Goal: Transaction & Acquisition: Book appointment/travel/reservation

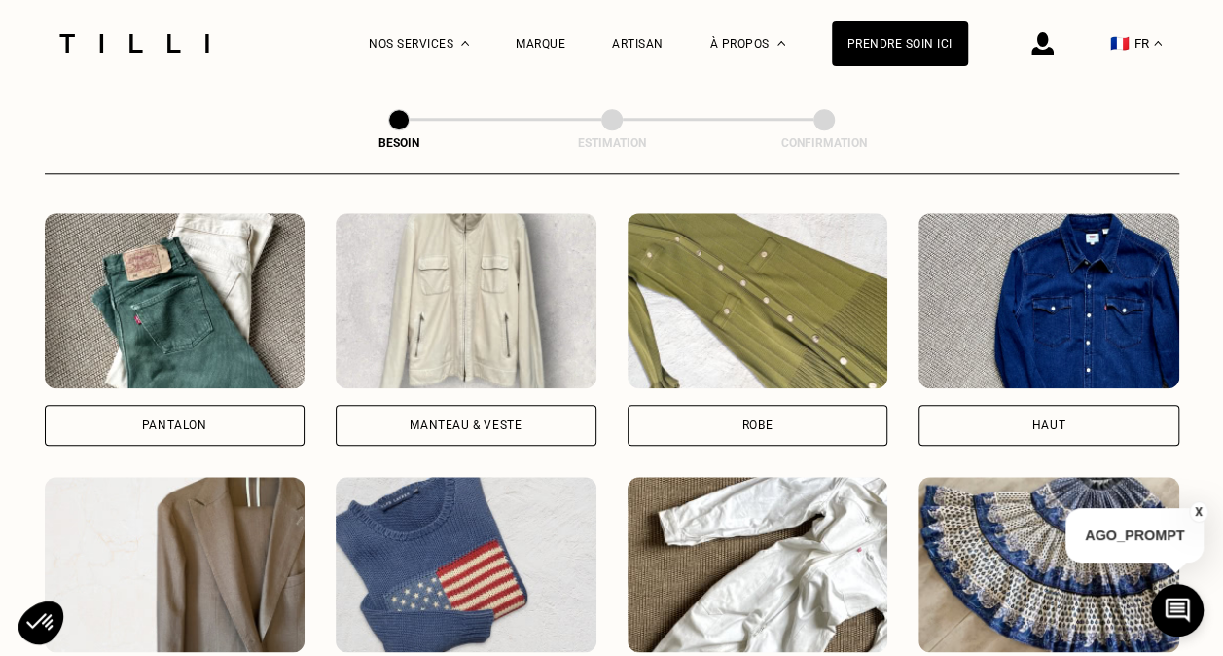
scroll to position [897, 0]
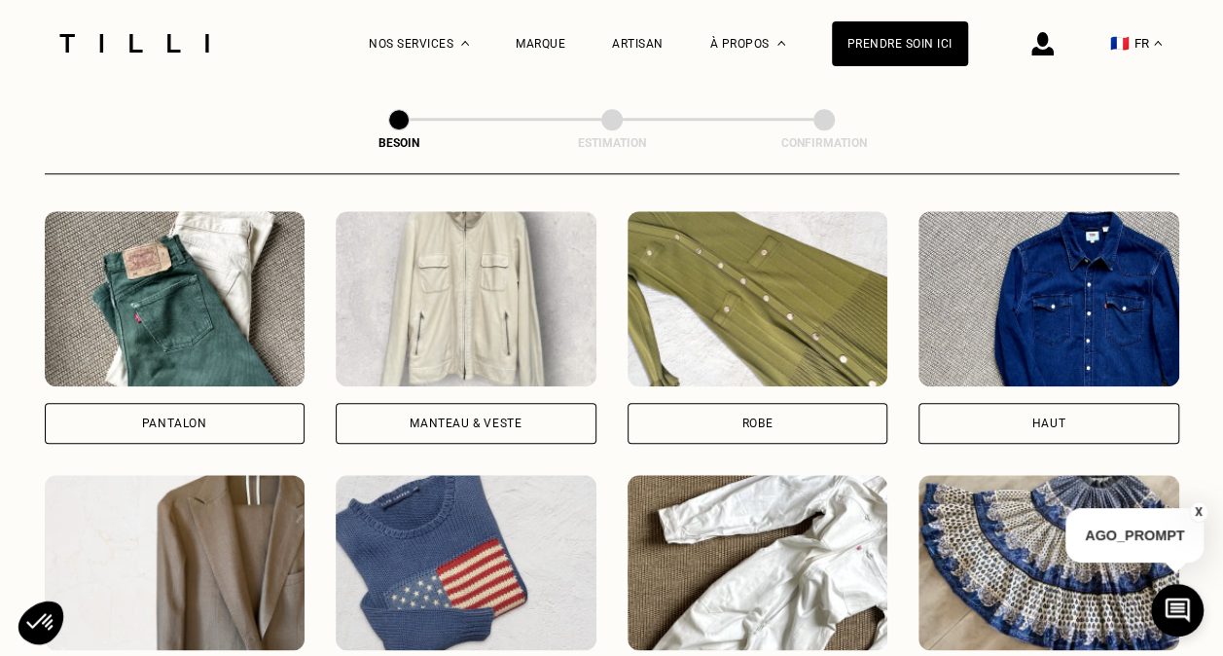
click at [208, 403] on div "Pantalon" at bounding box center [175, 423] width 261 height 41
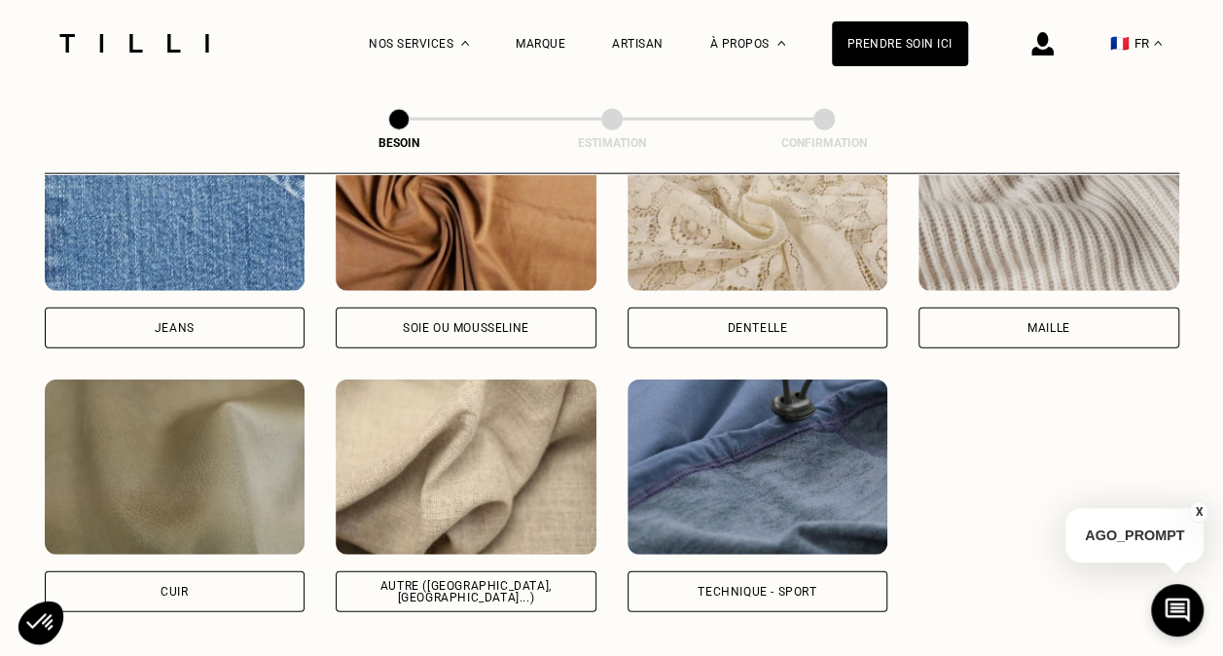
scroll to position [2176, 0]
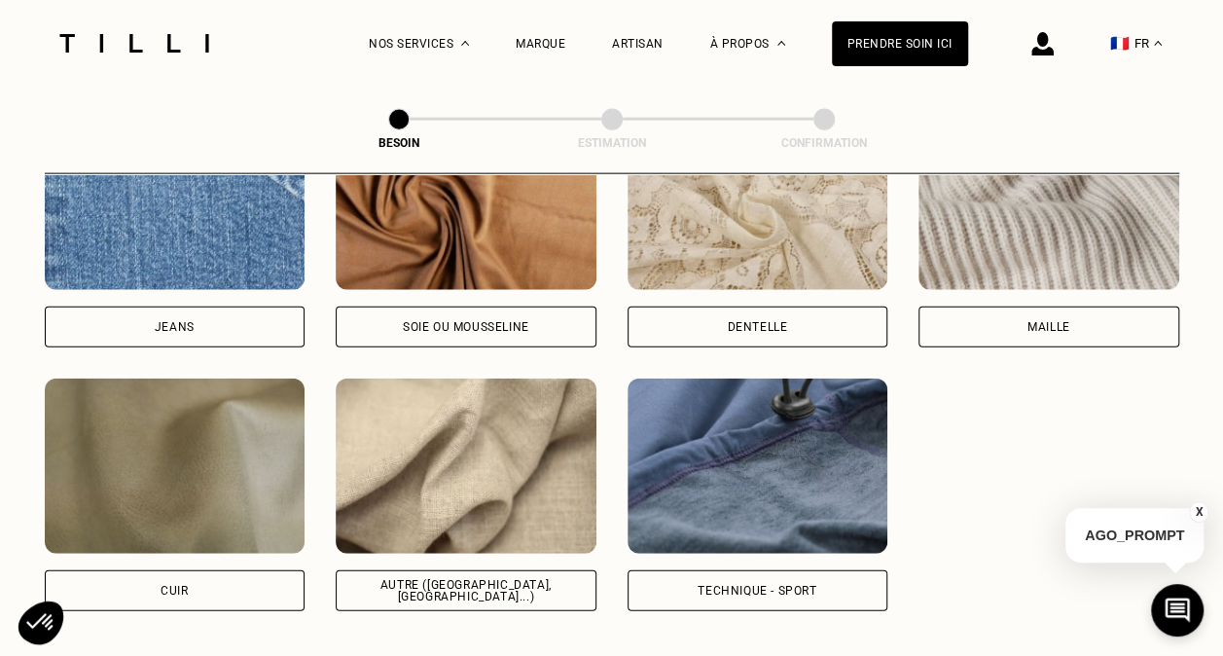
click at [455, 465] on img at bounding box center [466, 465] width 261 height 175
select select "FR"
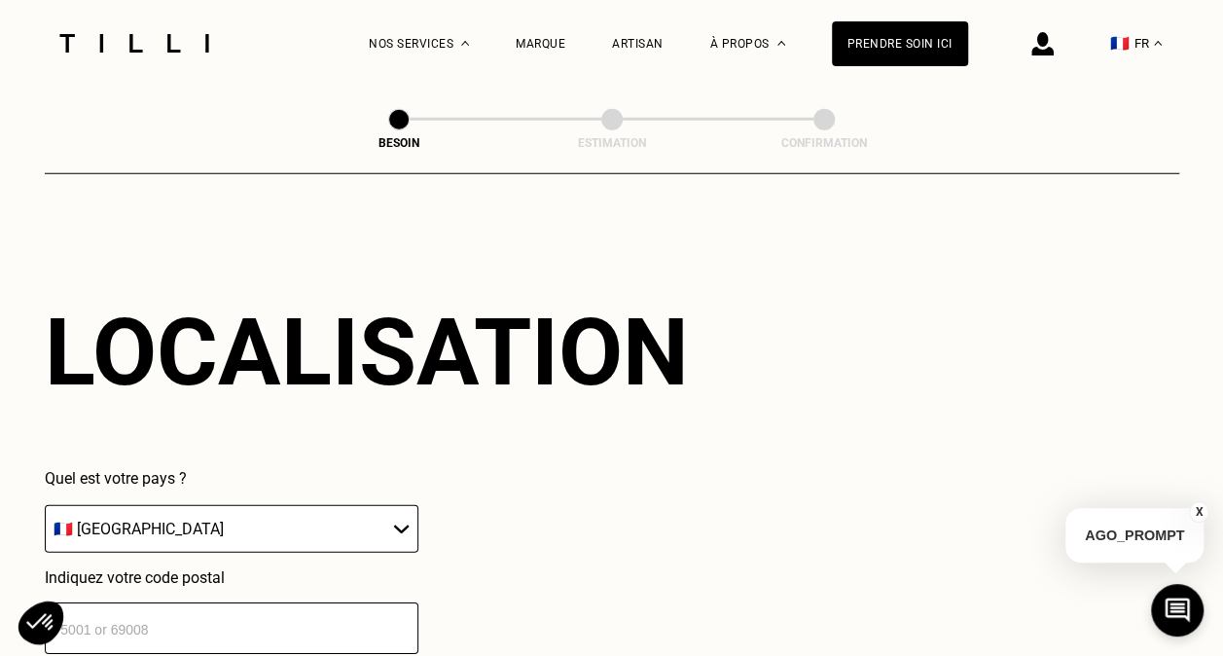
scroll to position [2763, 0]
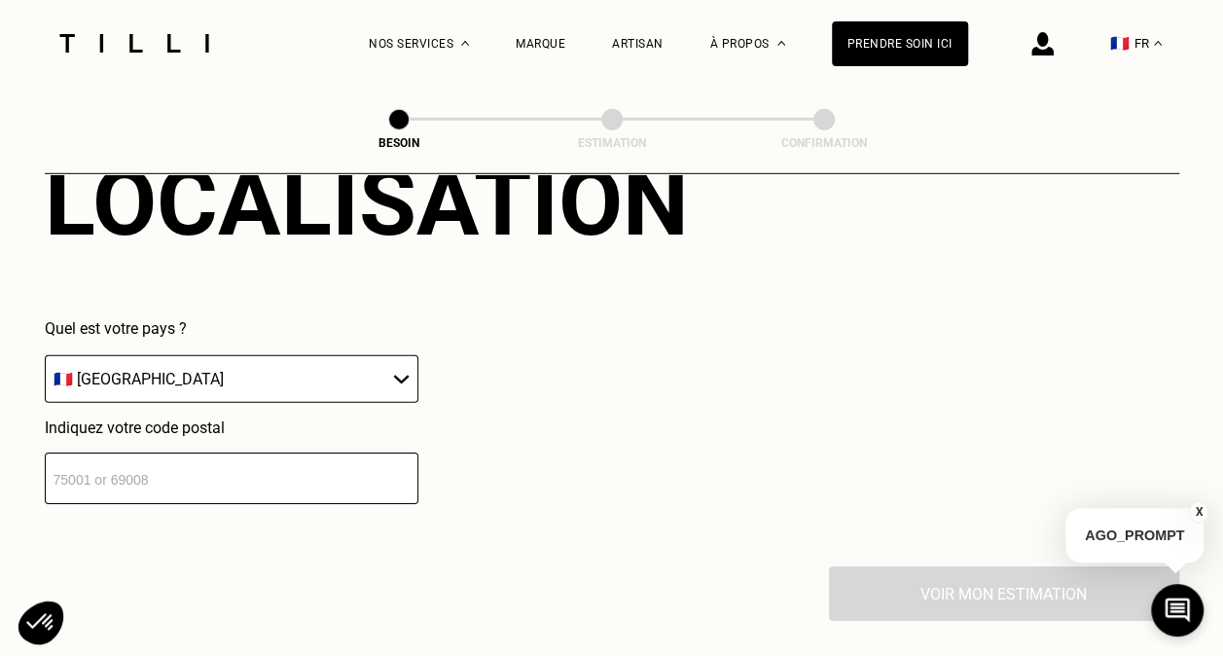
click at [175, 482] on input "number" at bounding box center [232, 478] width 374 height 52
type input "69008"
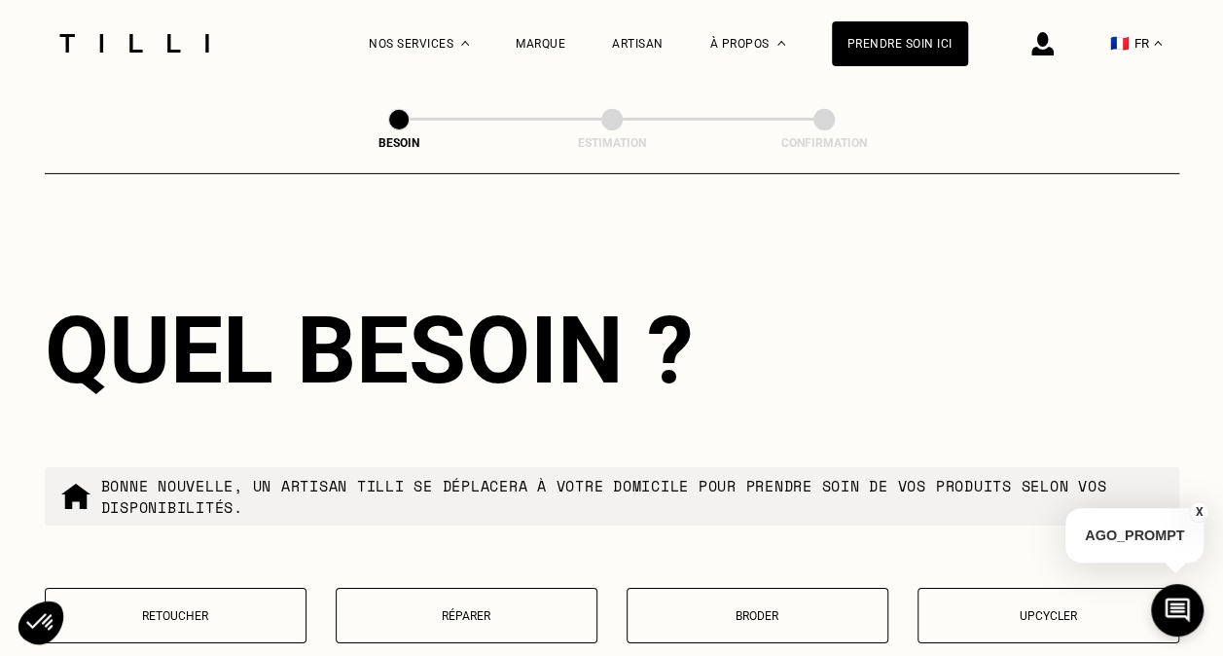
scroll to position [3232, 0]
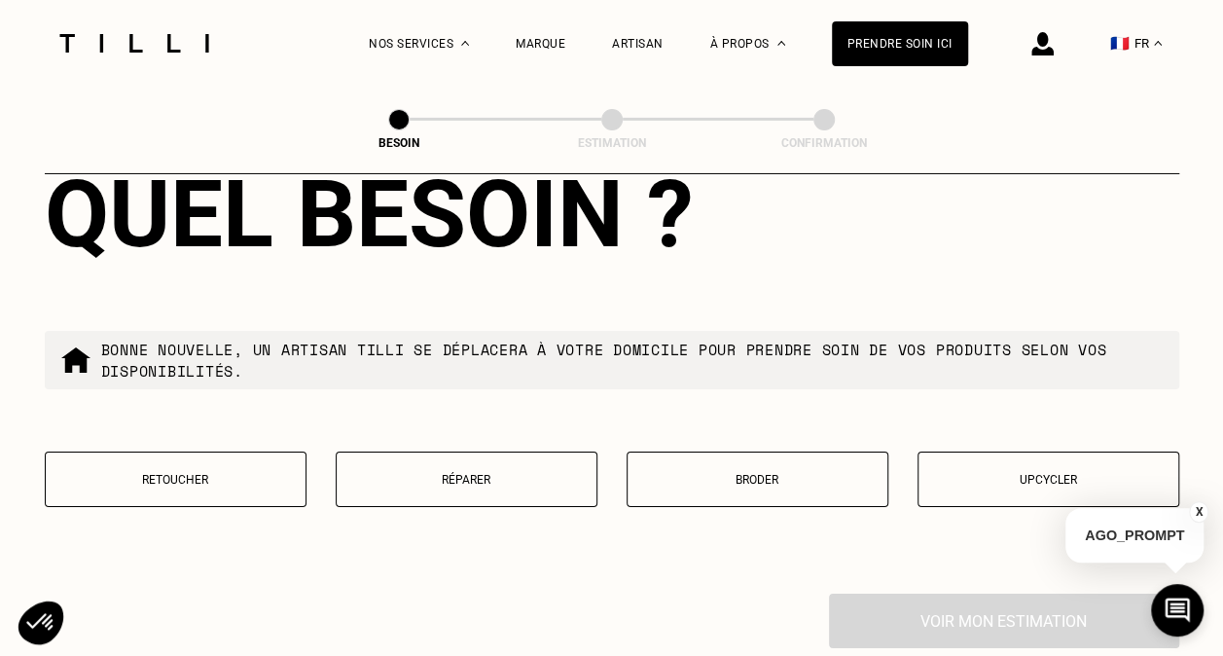
click at [119, 451] on button "Retoucher" at bounding box center [176, 478] width 262 height 55
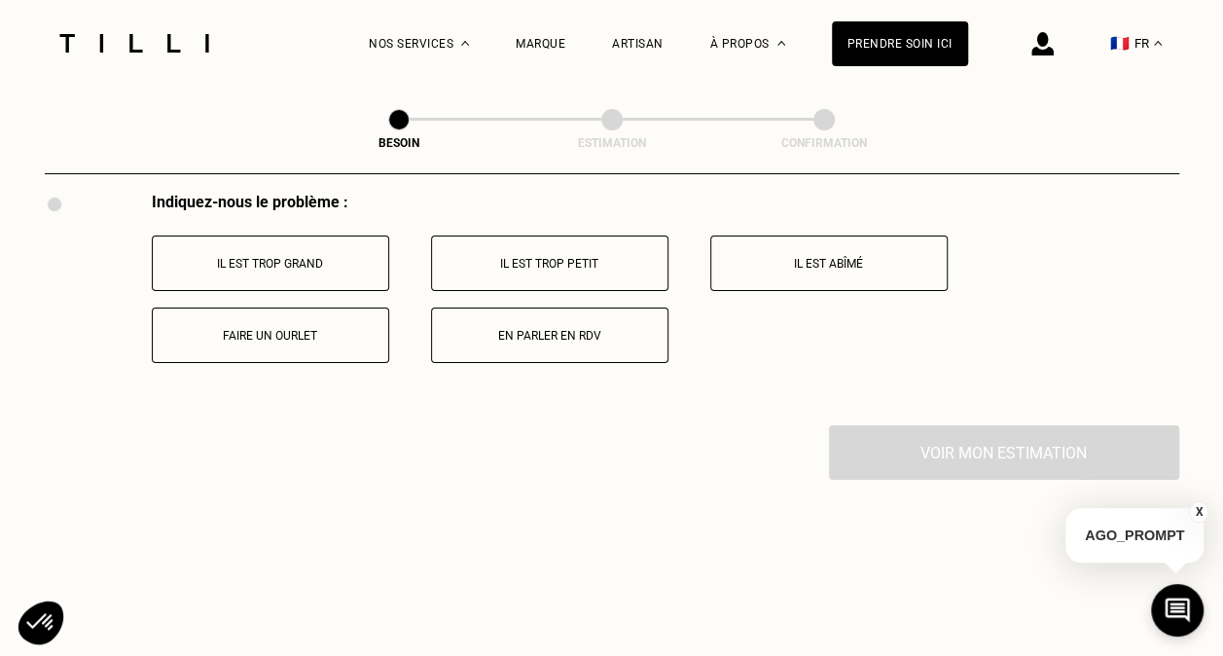
scroll to position [3632, 0]
click at [233, 330] on p "Faire un ourlet" at bounding box center [270, 337] width 216 height 14
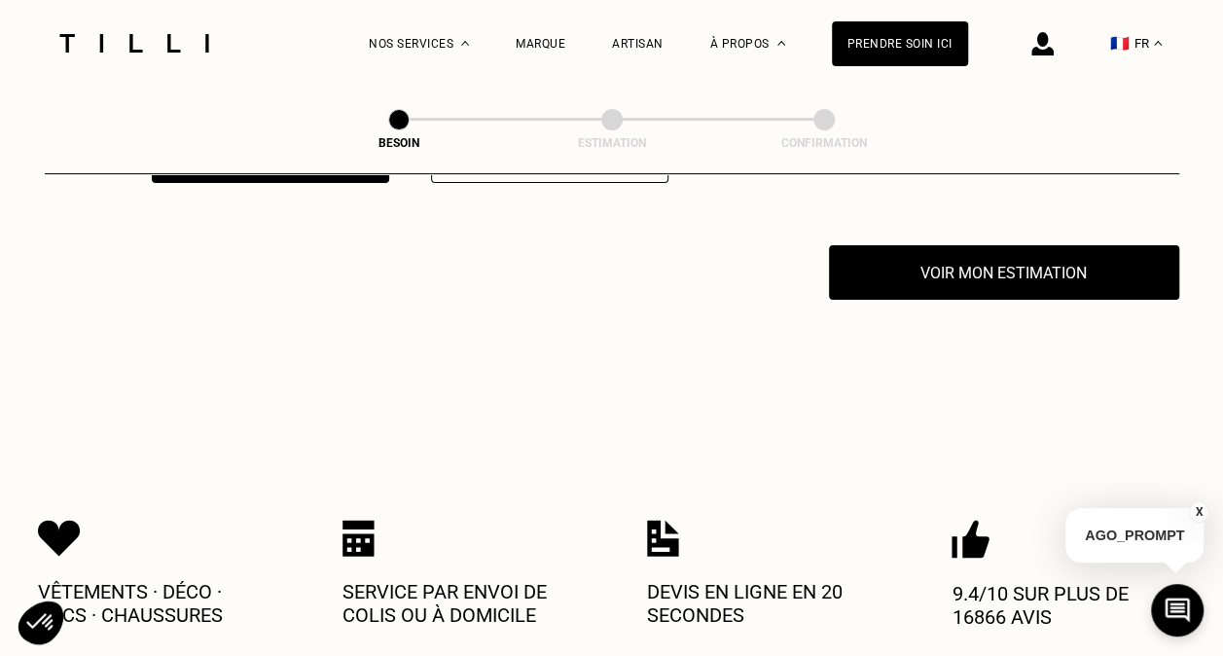
scroll to position [3829, 0]
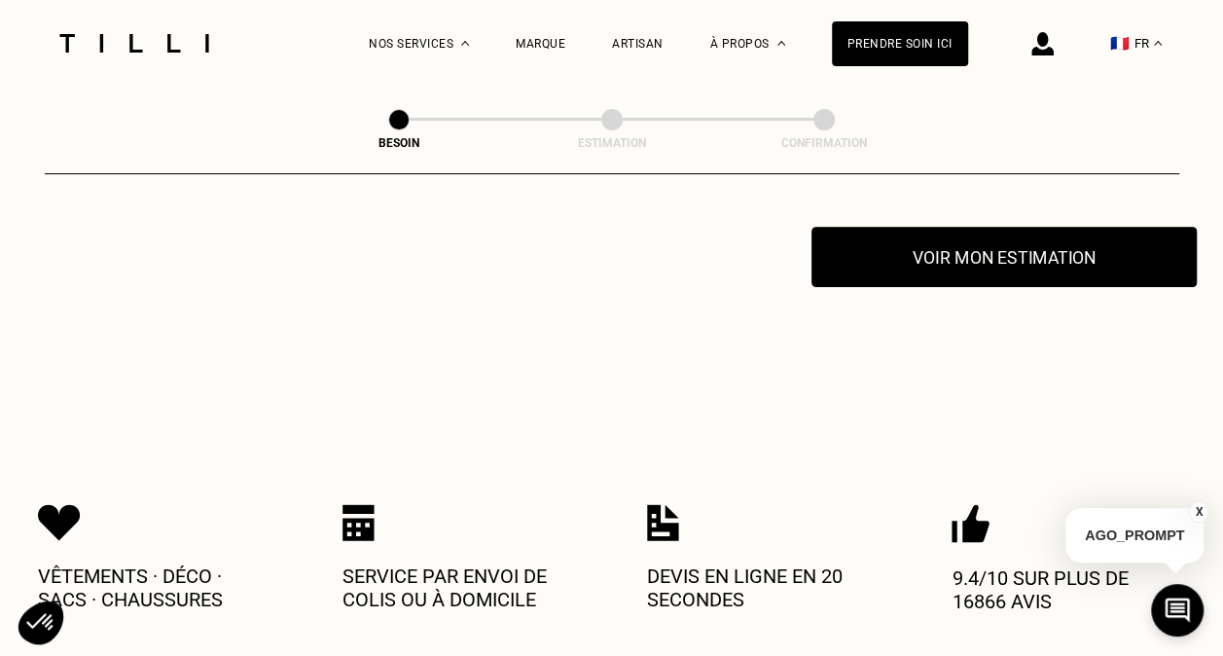
click at [1040, 234] on button "Voir mon estimation" at bounding box center [1003, 257] width 385 height 60
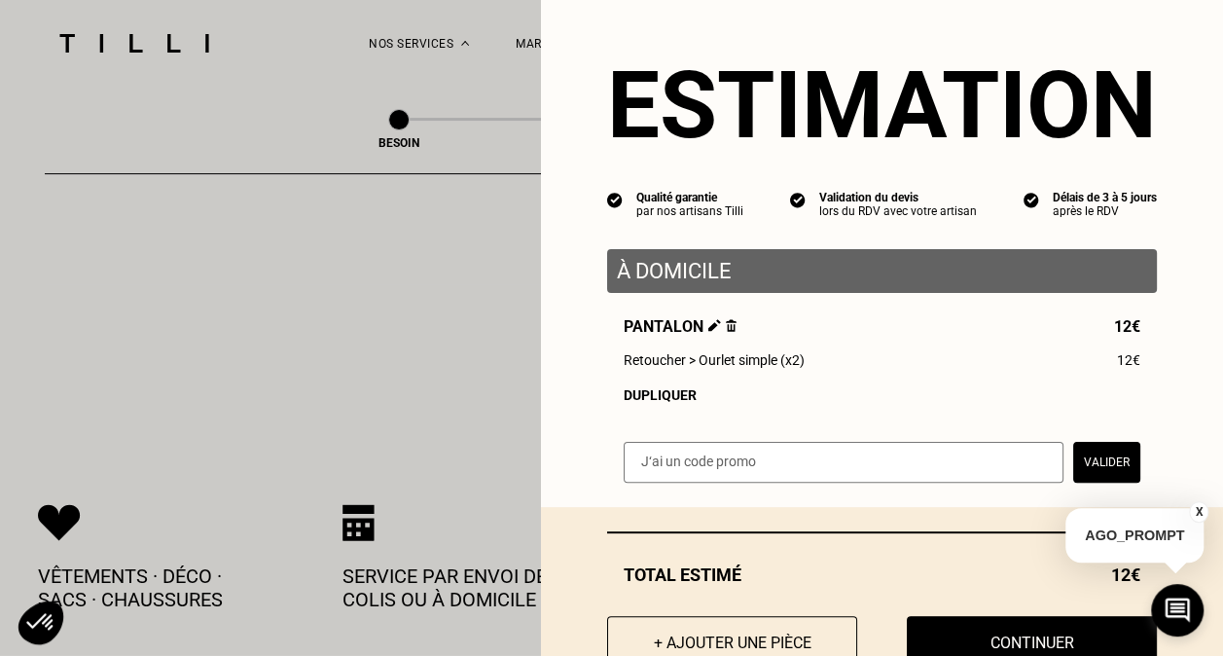
scroll to position [12, 0]
click at [673, 280] on p "À domicile" at bounding box center [882, 271] width 530 height 24
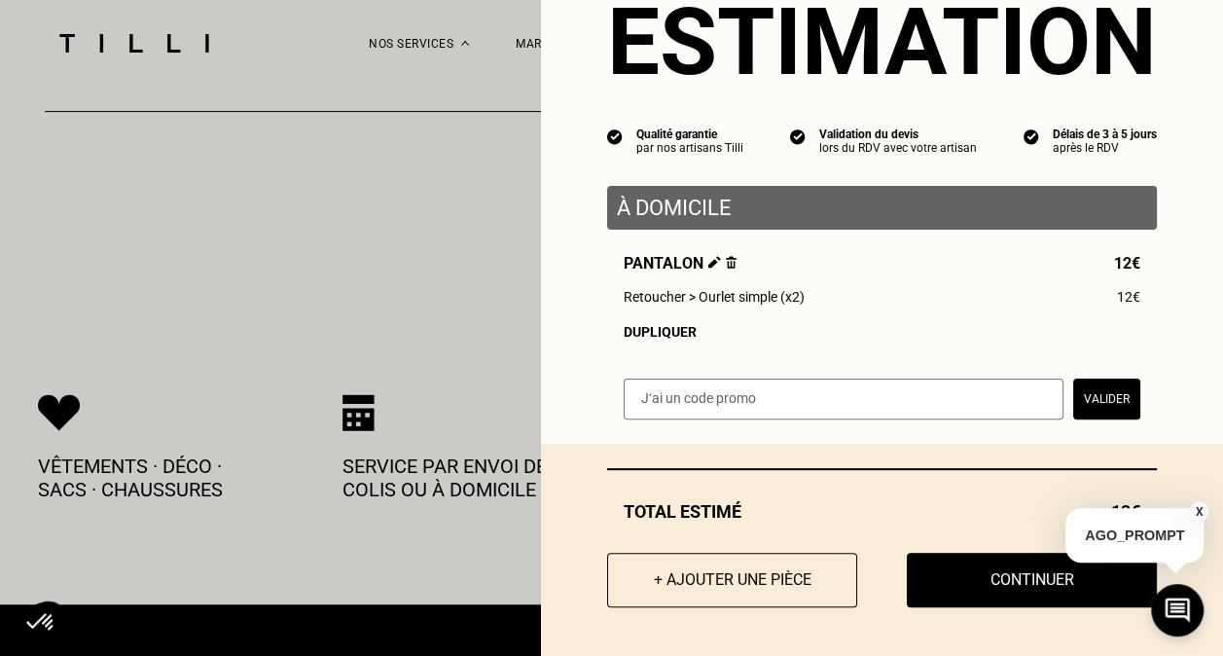
scroll to position [3938, 0]
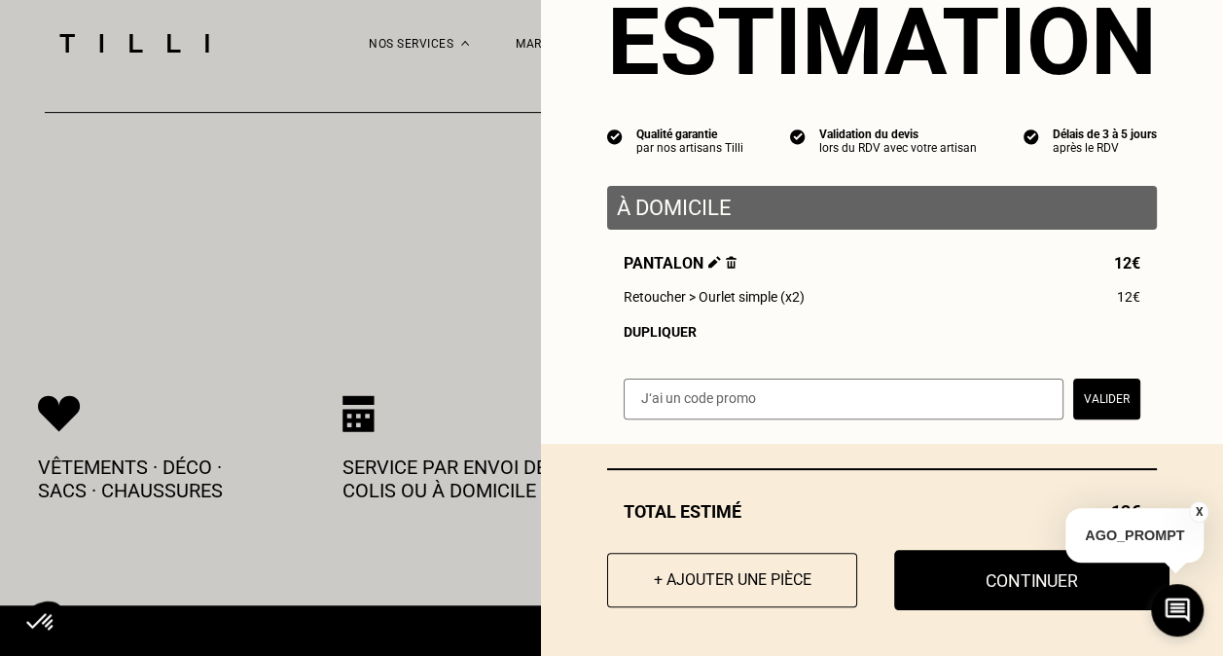
click at [944, 584] on button "Continuer" at bounding box center [1031, 580] width 275 height 60
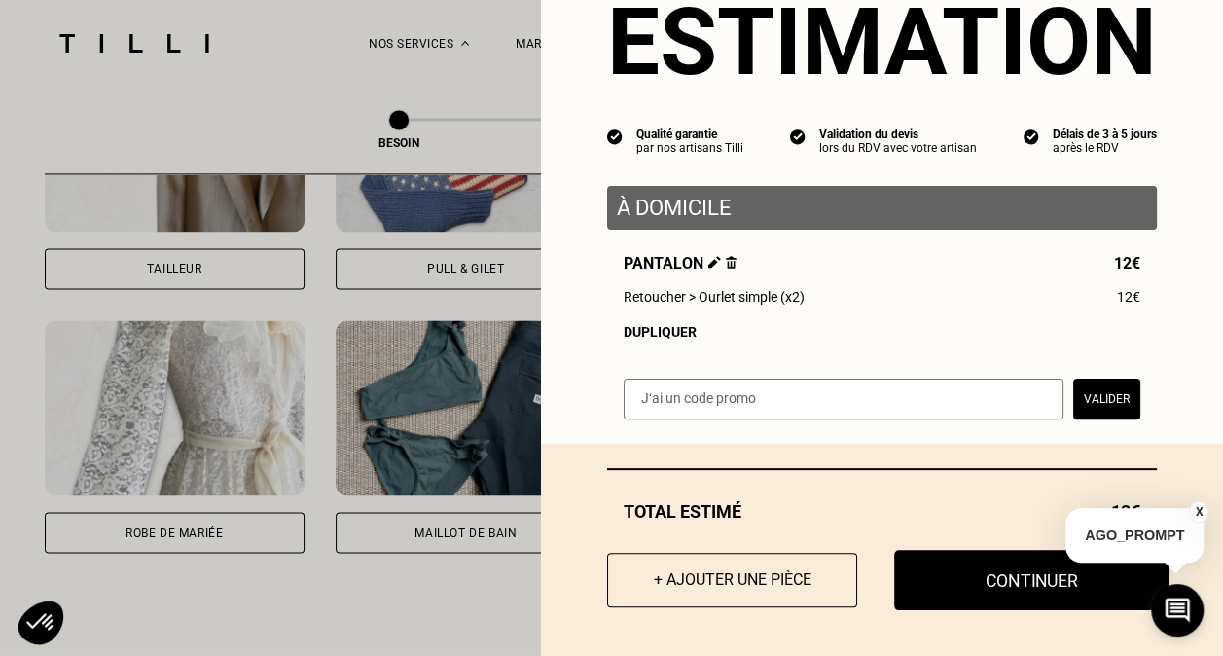
scroll to position [26, 0]
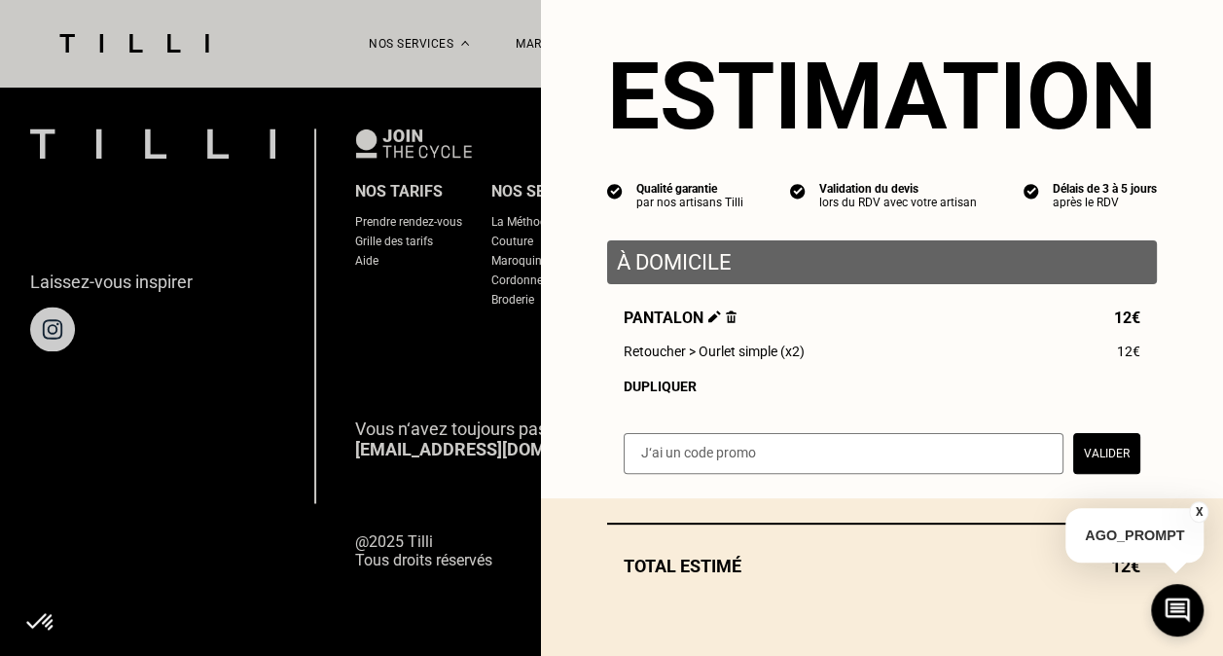
select select "FR"
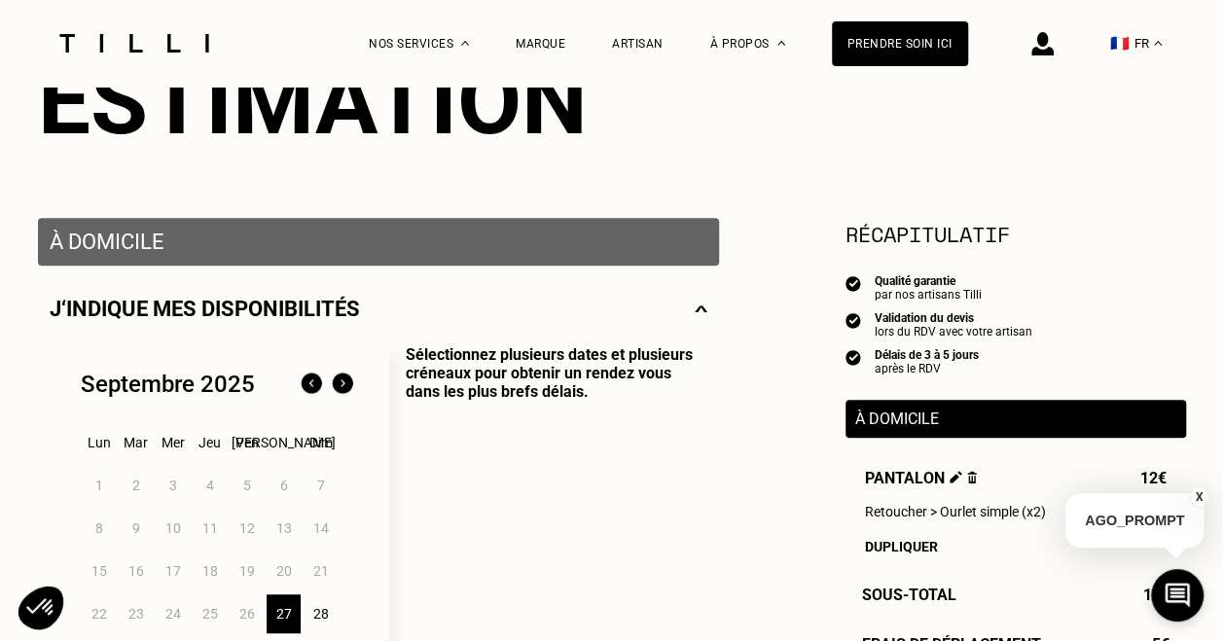
scroll to position [386, 0]
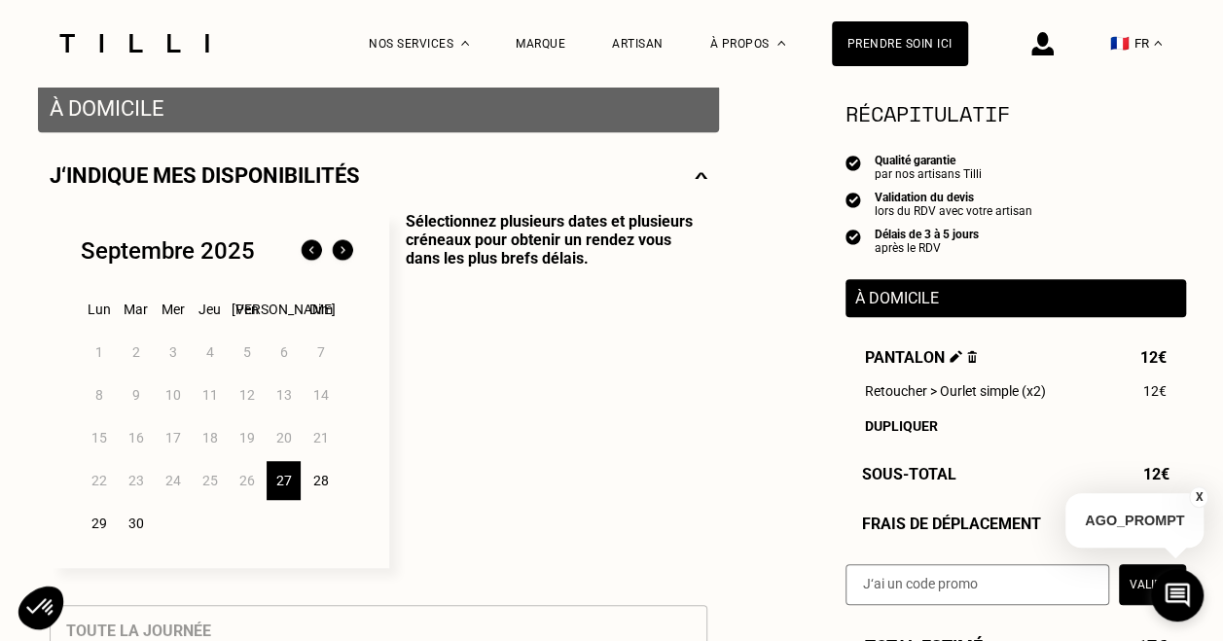
click at [103, 316] on div "Lun Mar Mer Jeu Ven Sam Dim" at bounding box center [219, 309] width 277 height 43
click at [343, 251] on img at bounding box center [342, 250] width 31 height 31
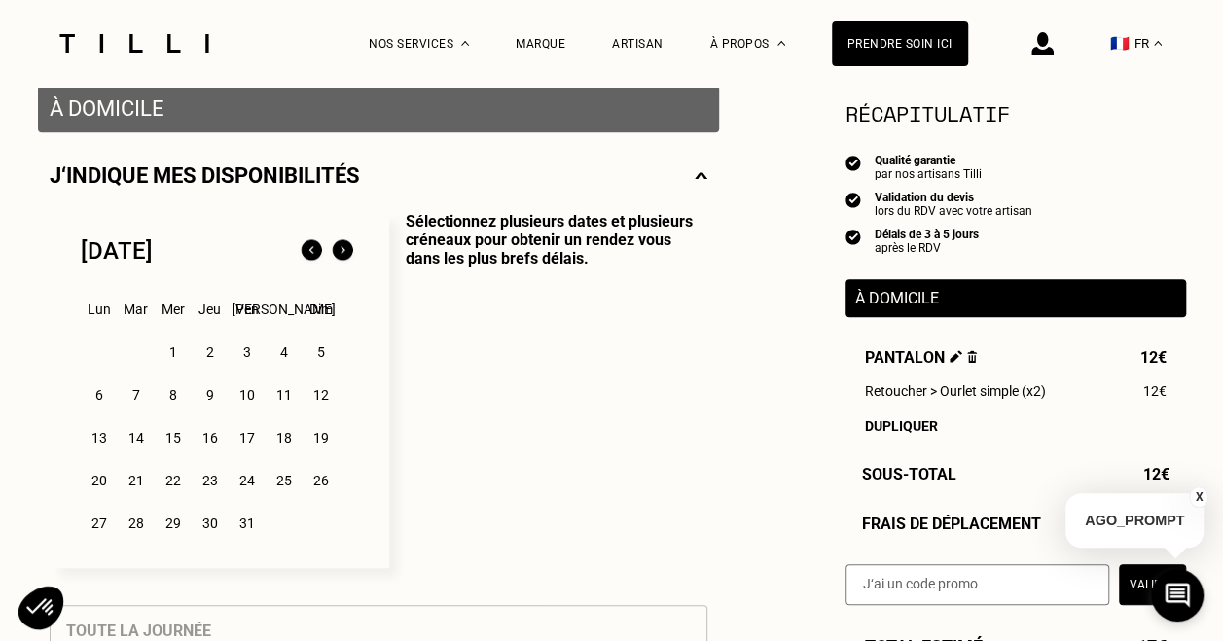
click at [95, 398] on div "6" at bounding box center [99, 395] width 34 height 39
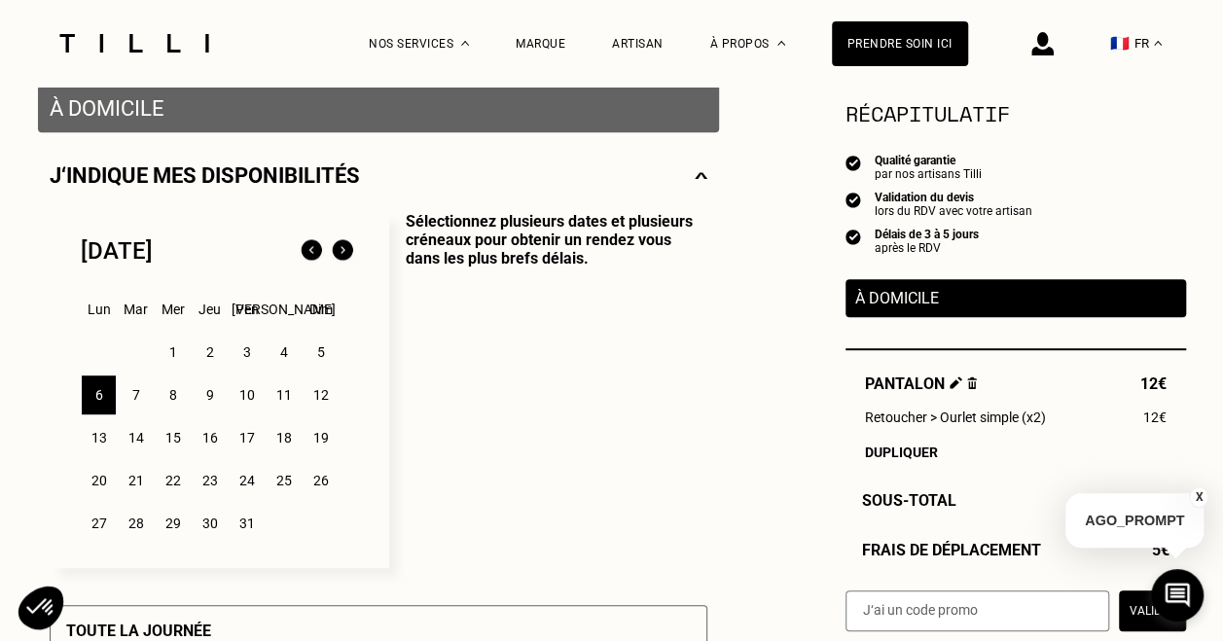
click at [308, 258] on img at bounding box center [311, 250] width 31 height 31
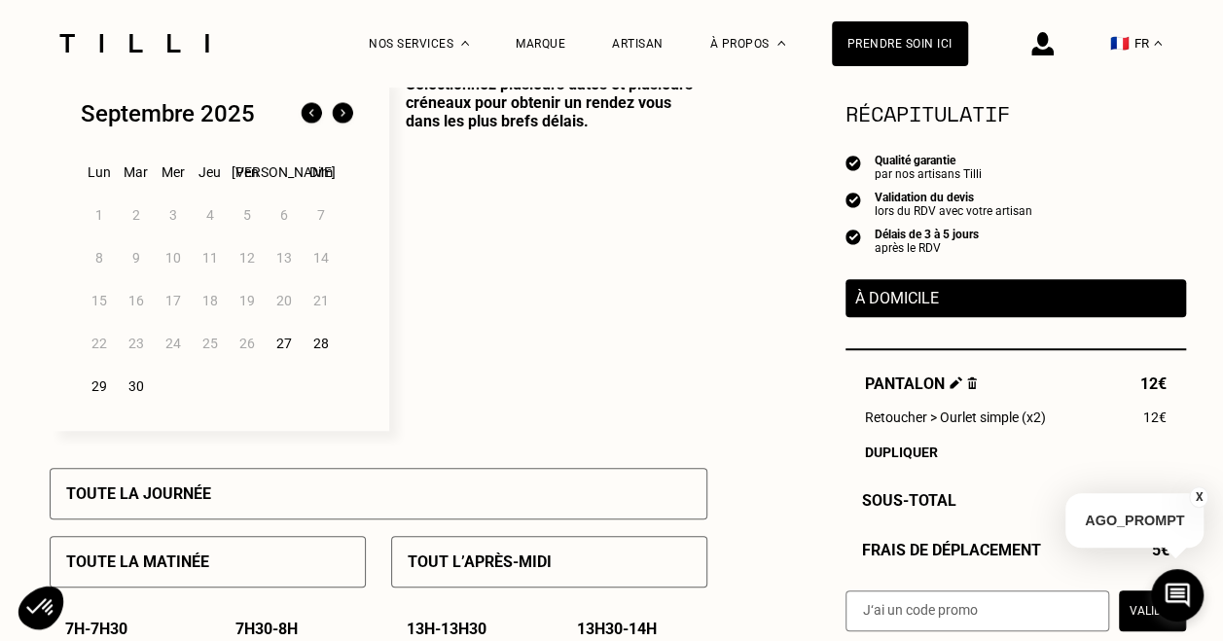
scroll to position [522, 0]
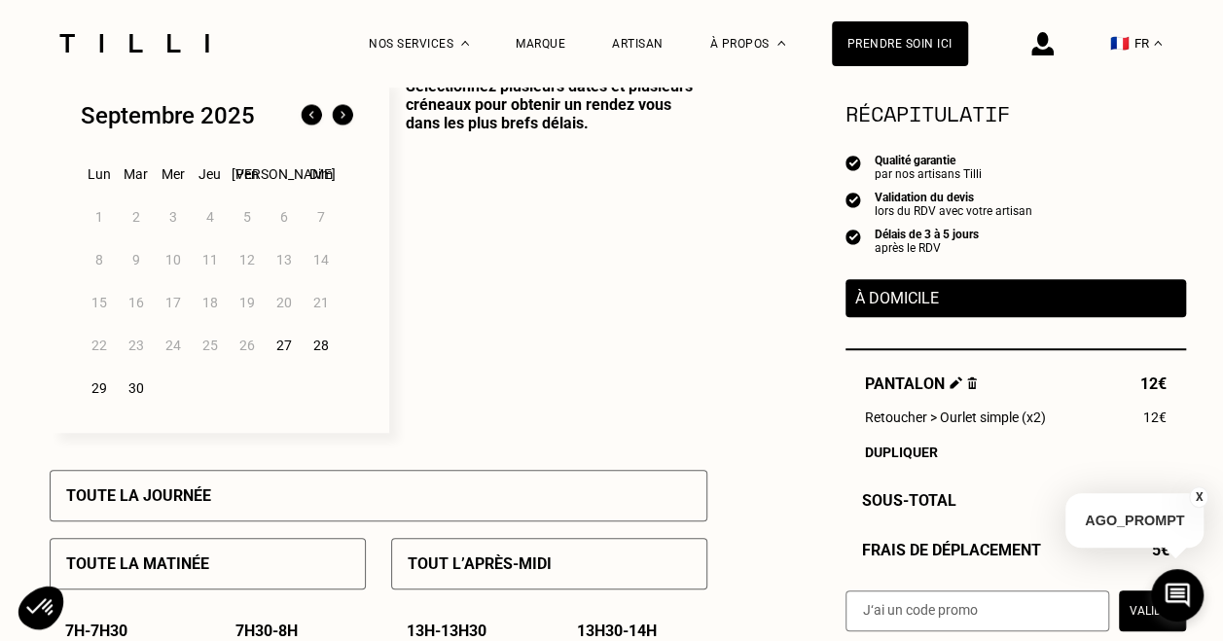
click at [339, 114] on img at bounding box center [342, 115] width 31 height 31
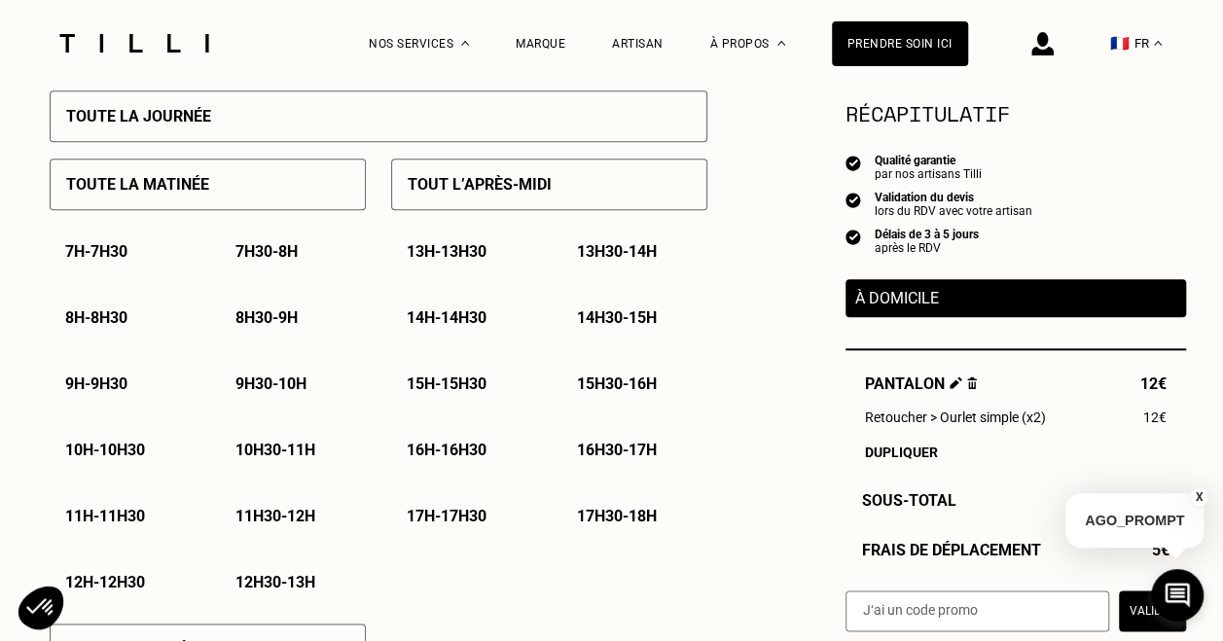
scroll to position [913, 0]
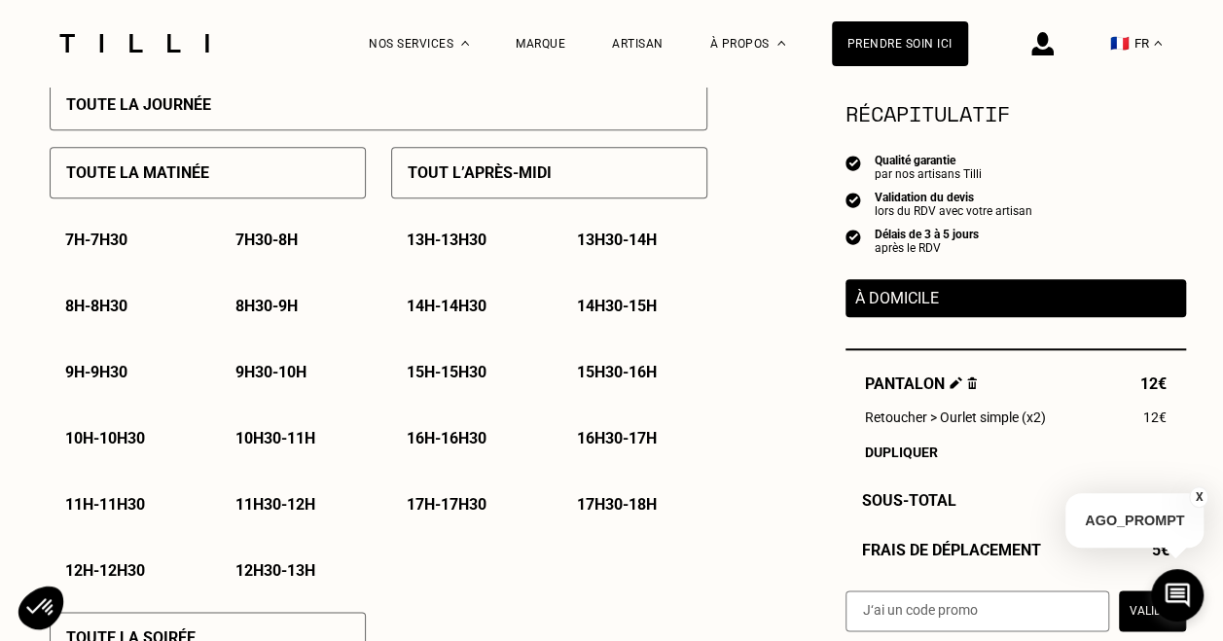
click at [257, 194] on div "Toute la matinée" at bounding box center [208, 173] width 316 height 52
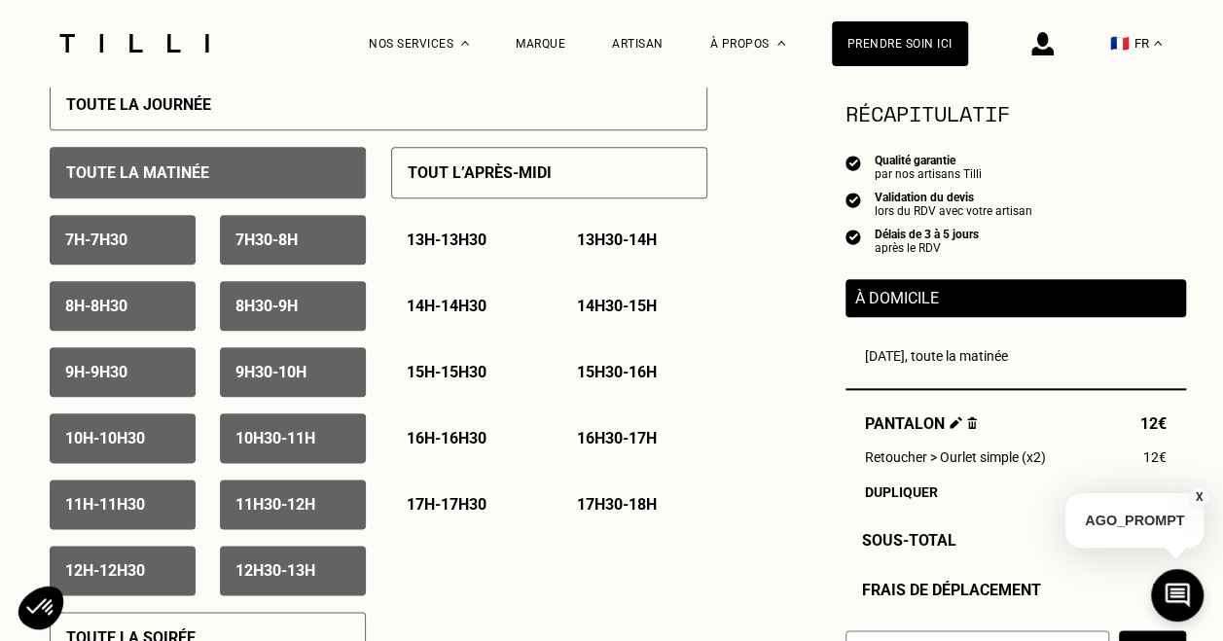
click at [291, 580] on p "12h30 - 13h" at bounding box center [275, 570] width 80 height 18
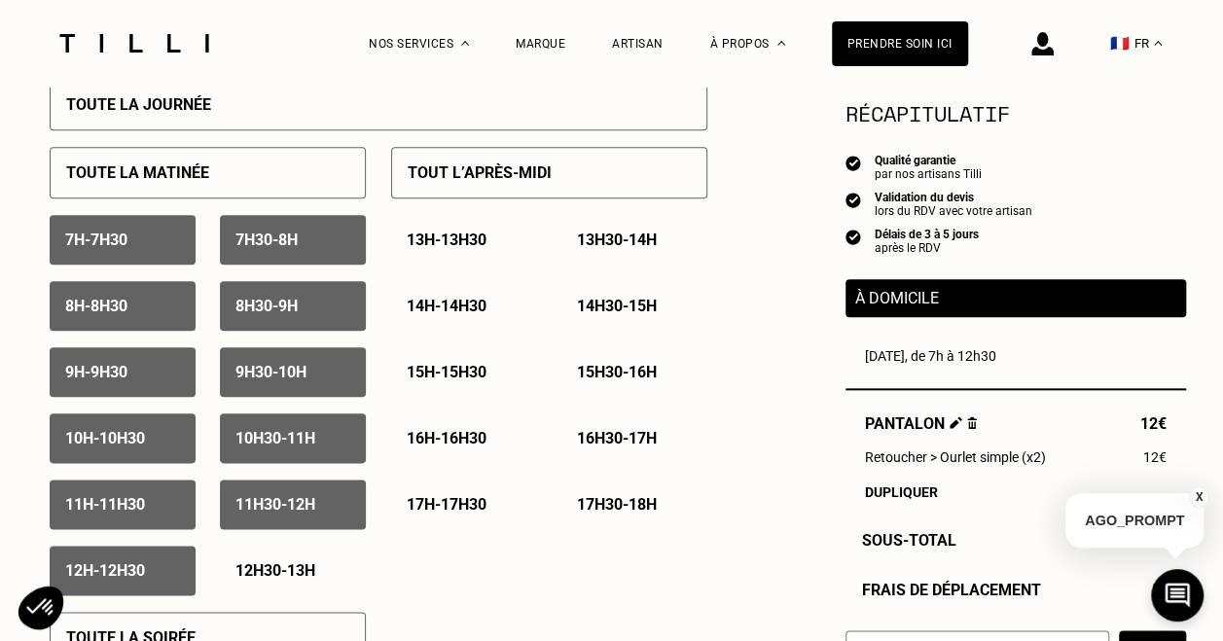
click at [300, 508] on p "11h30 - 12h" at bounding box center [275, 504] width 80 height 18
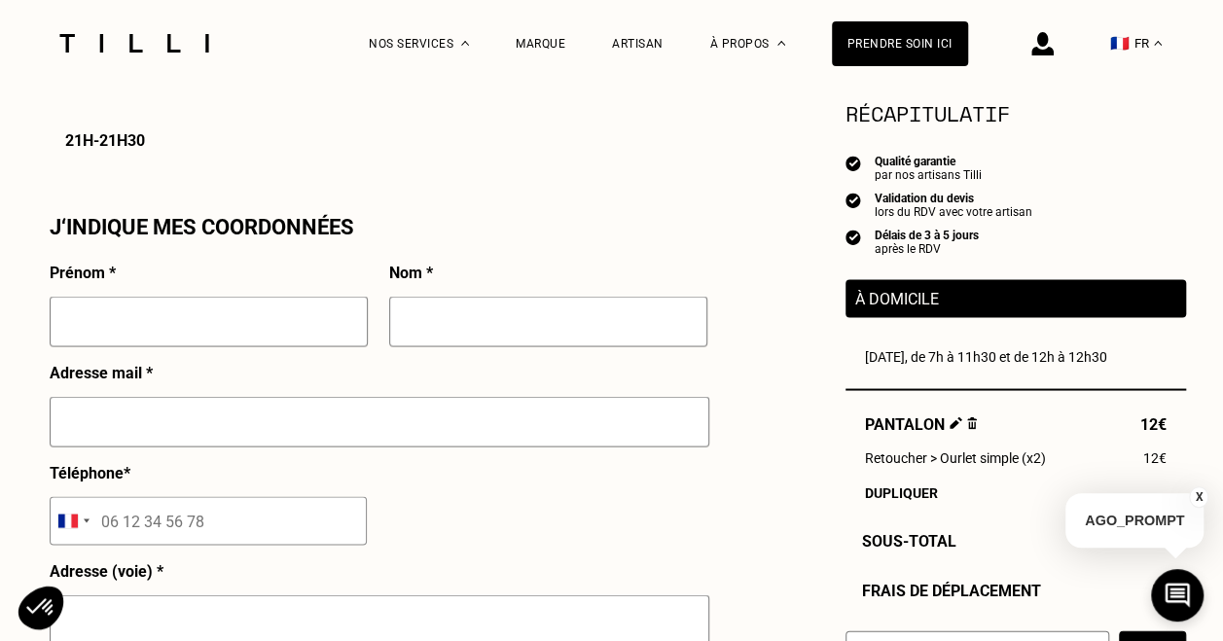
scroll to position [1679, 0]
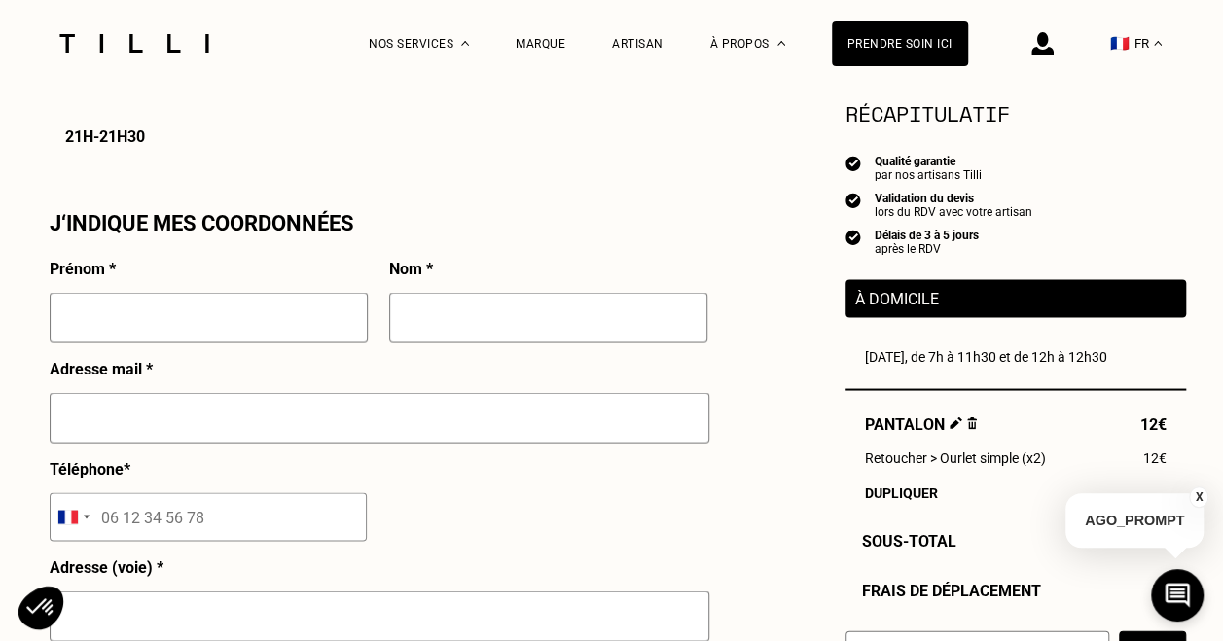
click at [305, 321] on input "text" at bounding box center [209, 317] width 318 height 51
type input "Amandine"
type input "Mugnier"
type input "[EMAIL_ADDRESS][DOMAIN_NAME]"
type input "[STREET_ADDRESS][PERSON_NAME]"
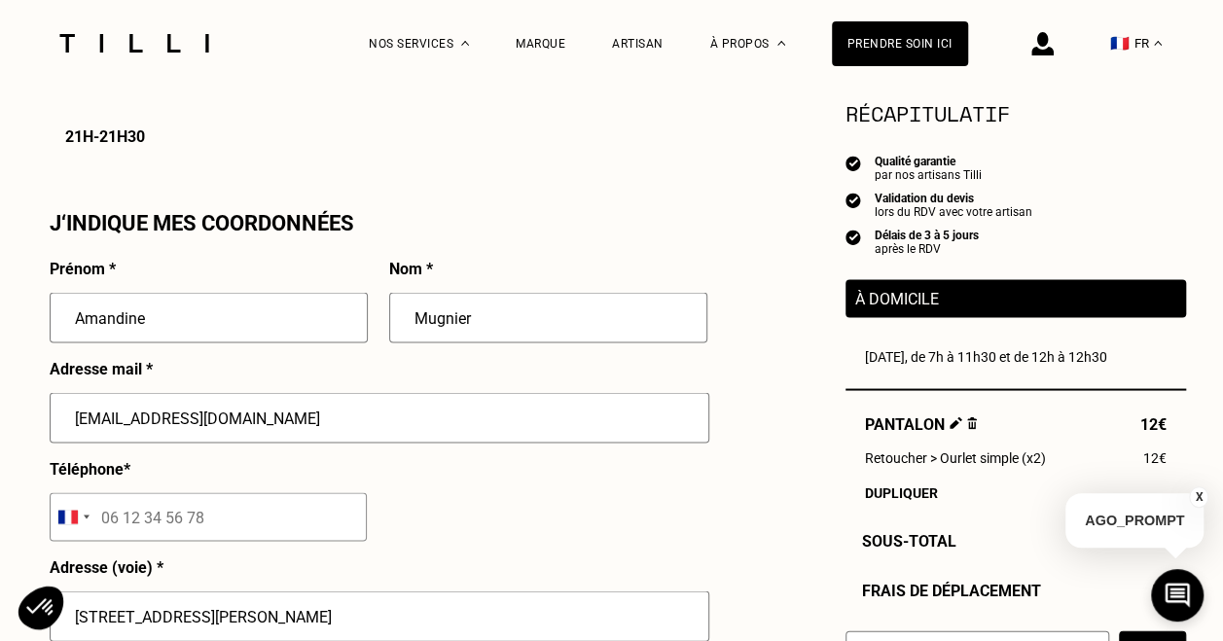
type input "103"
type input "[GEOGRAPHIC_DATA]"
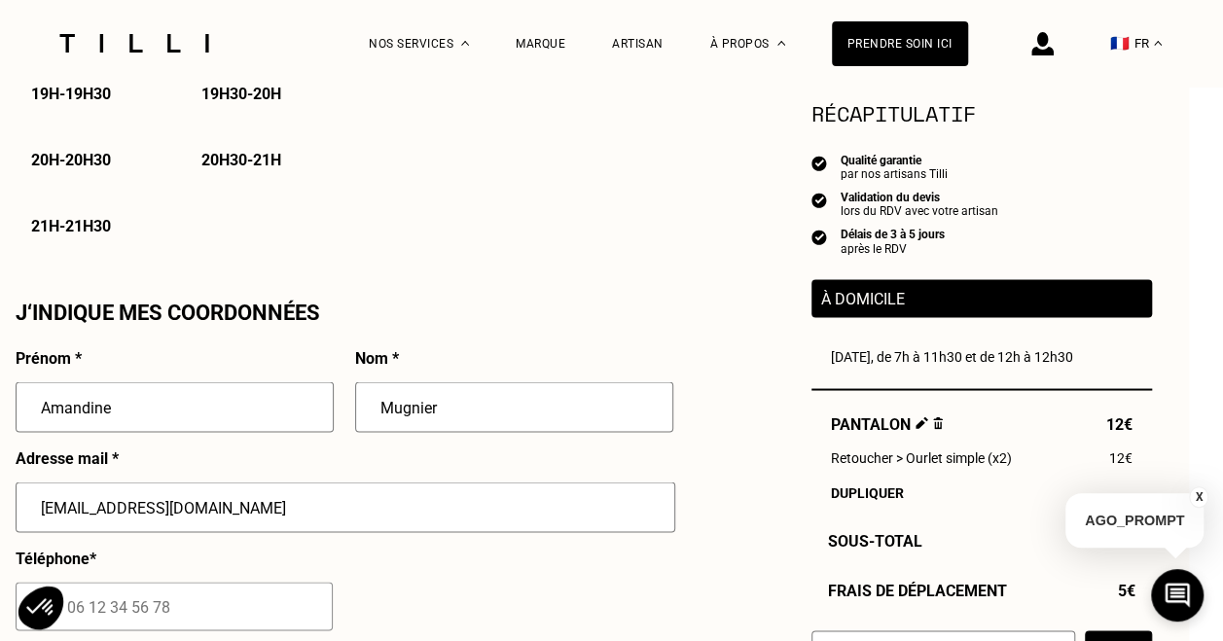
scroll to position [1672, 34]
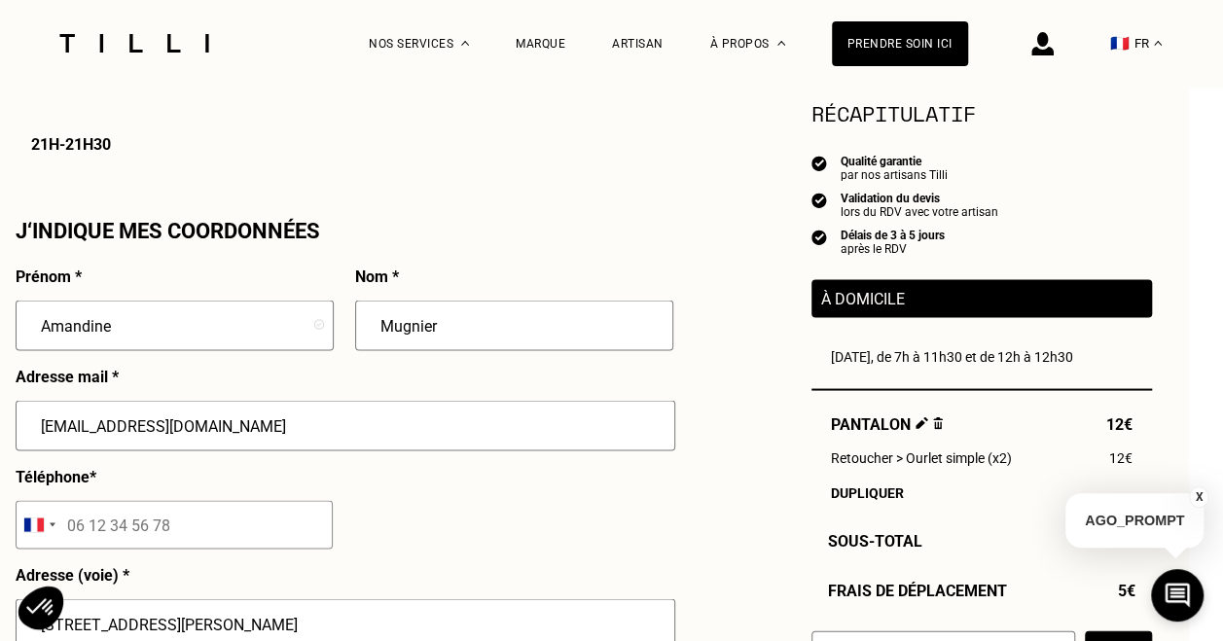
click at [915, 307] on p "À domicile" at bounding box center [981, 298] width 321 height 18
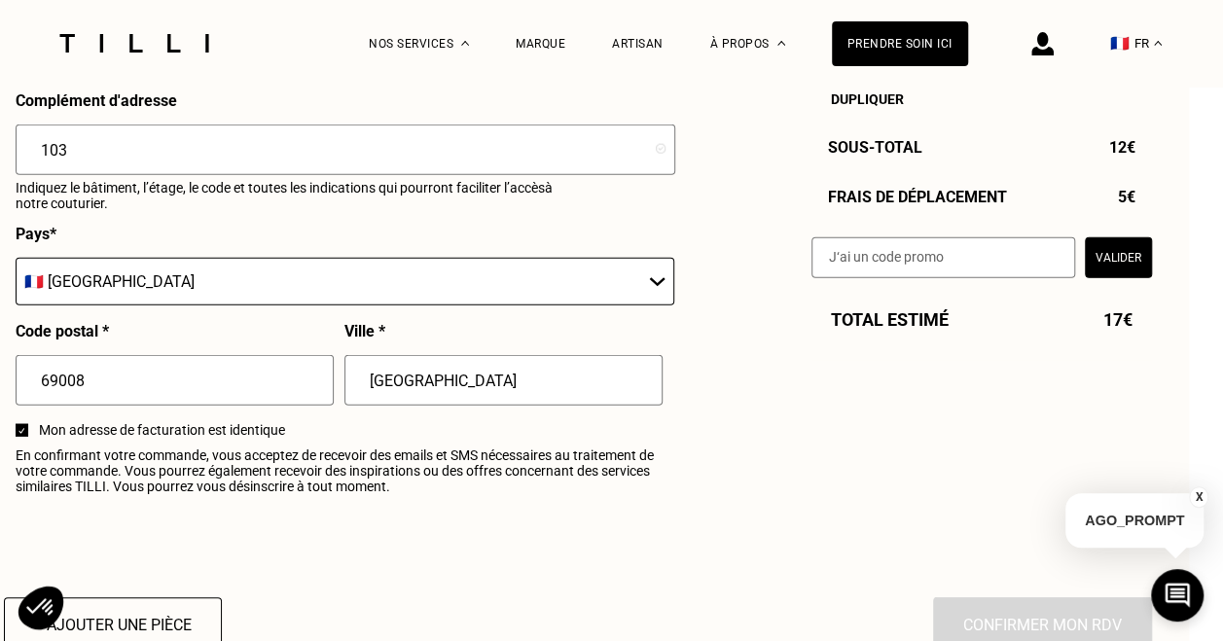
scroll to position [2246, 34]
click at [1131, 270] on button "Valider" at bounding box center [1118, 256] width 67 height 41
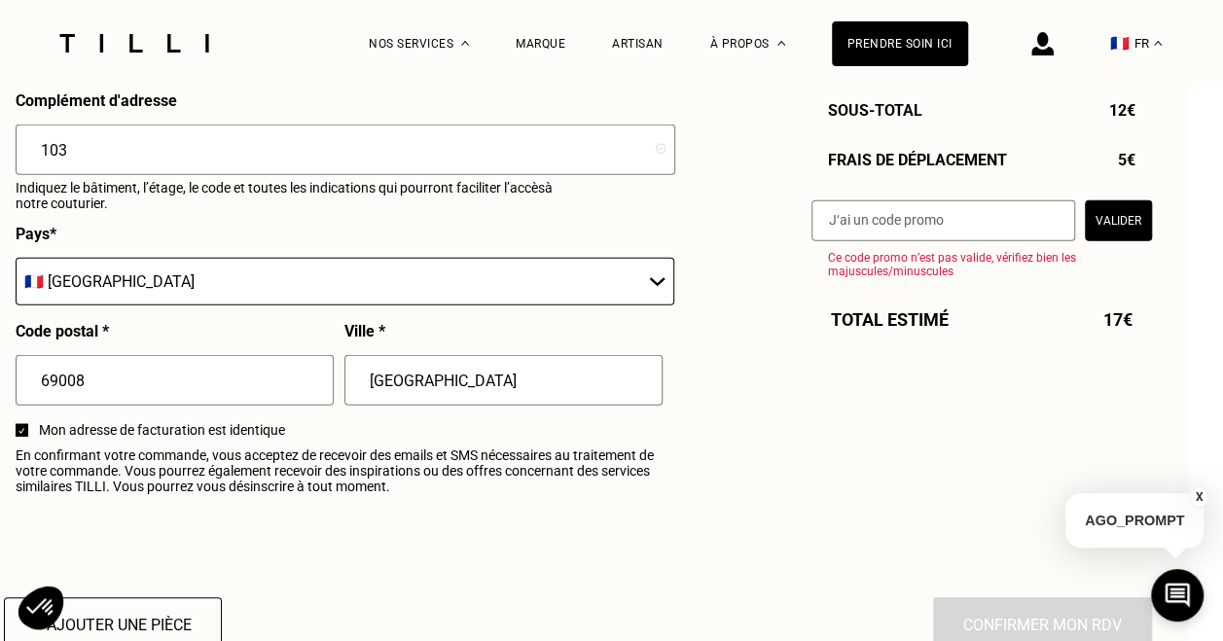
click at [1093, 228] on button "Valider" at bounding box center [1118, 219] width 67 height 41
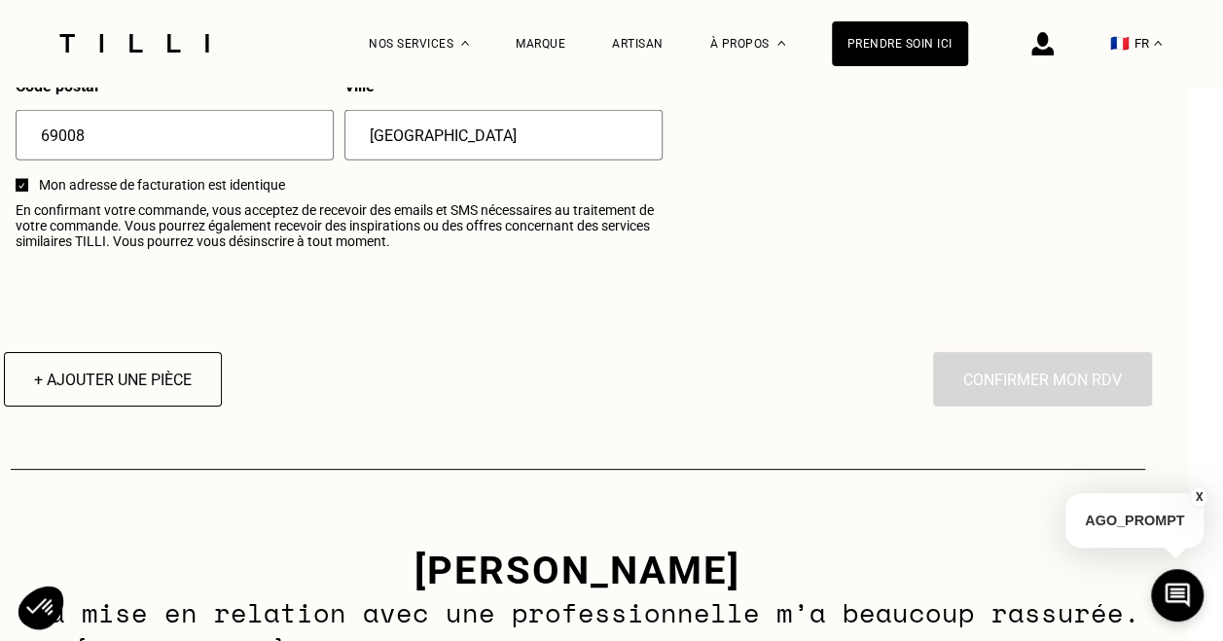
scroll to position [2491, 34]
click at [1064, 370] on div "En cliquant sur “Confirmer”, vous déclenchez l’intervention de l’un des nos art…" at bounding box center [1042, 379] width 219 height 54
drag, startPoint x: 1064, startPoint y: 370, endPoint x: 987, endPoint y: 356, distance: 79.0
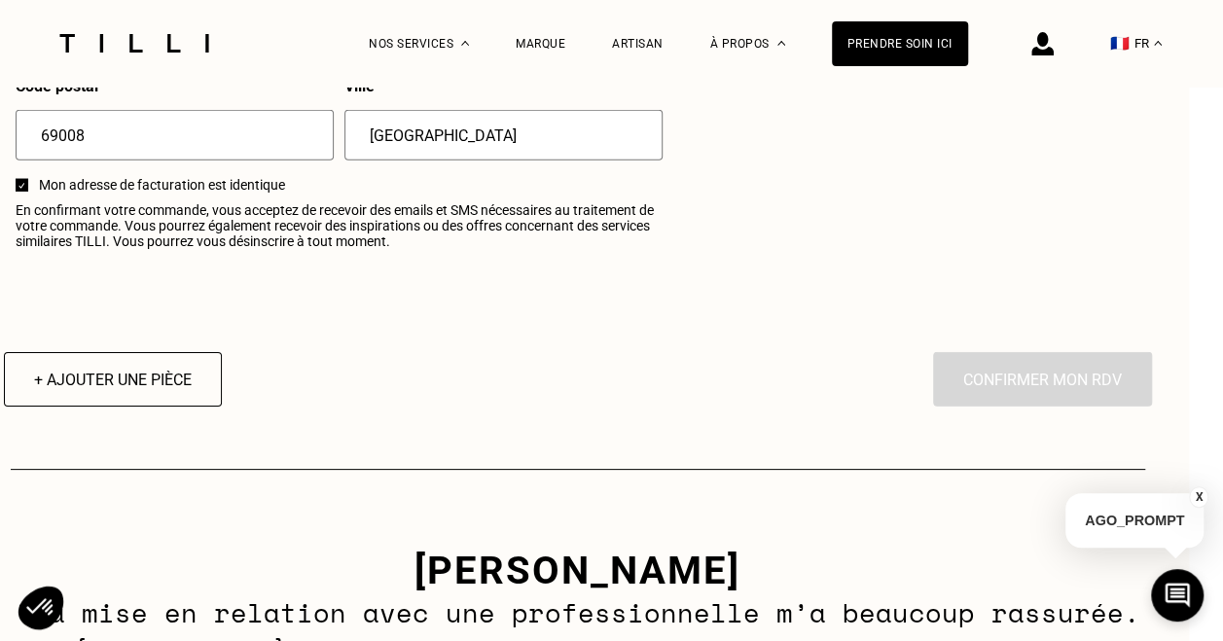
click at [979, 405] on div "En cliquant sur “Confirmer”, vous déclenchez l’intervention de l’un des nos art…" at bounding box center [1042, 379] width 219 height 54
click at [120, 402] on button "+ Ajouter une pièce" at bounding box center [111, 379] width 239 height 60
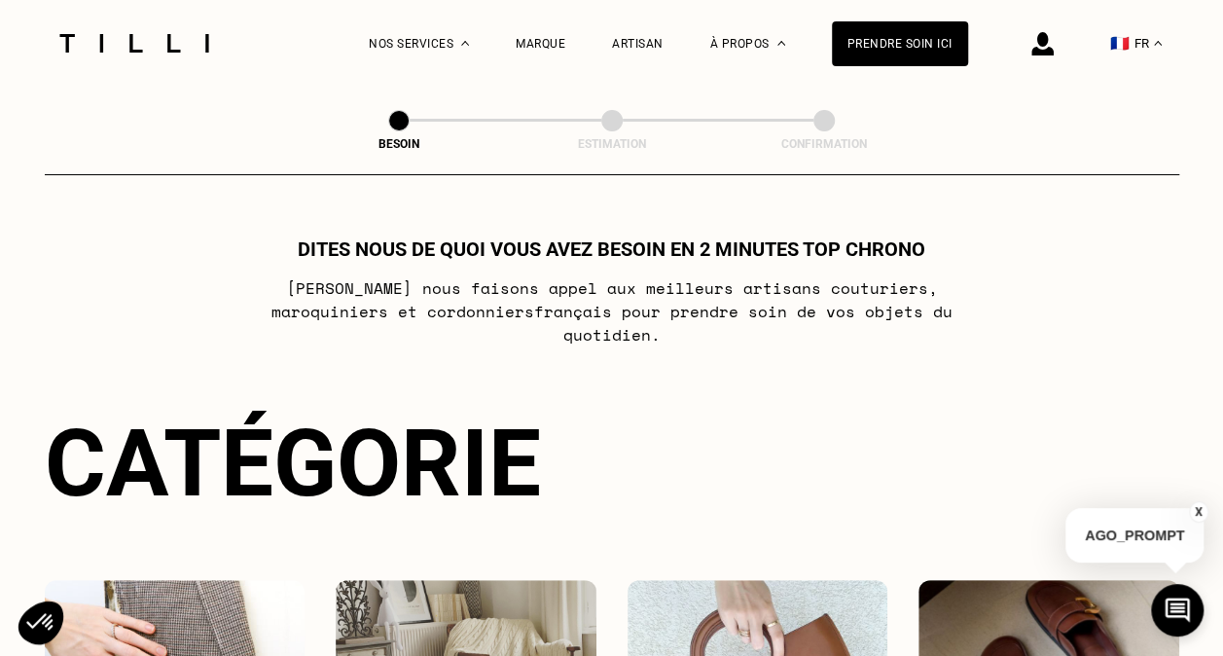
select select "FR"
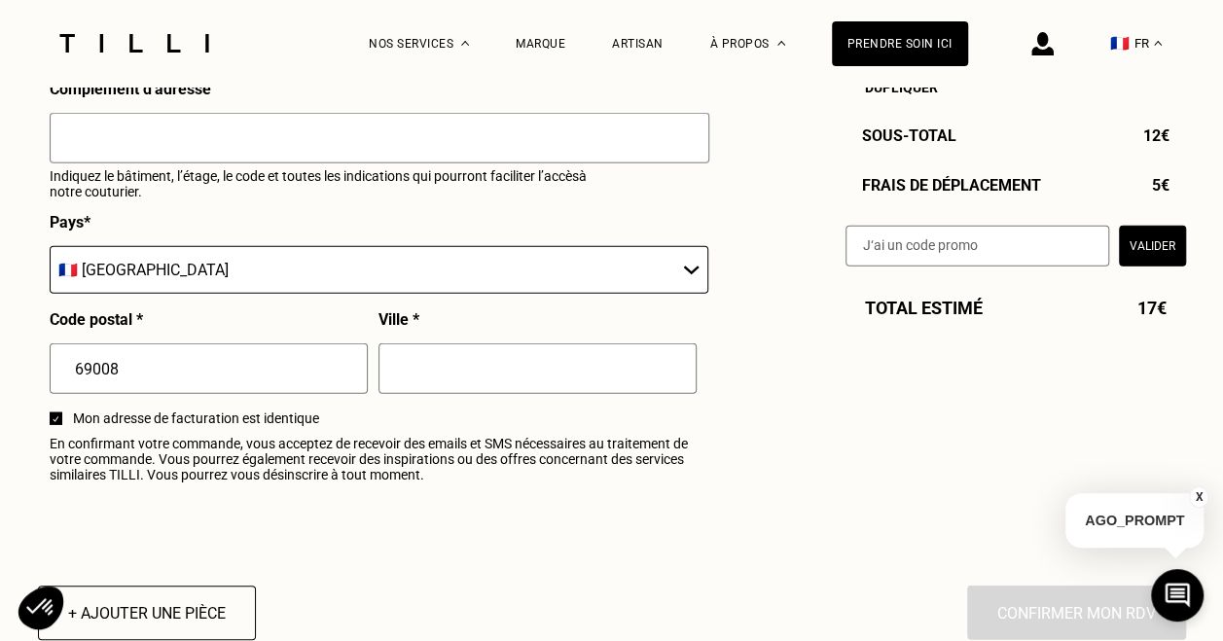
scroll to position [1906, 0]
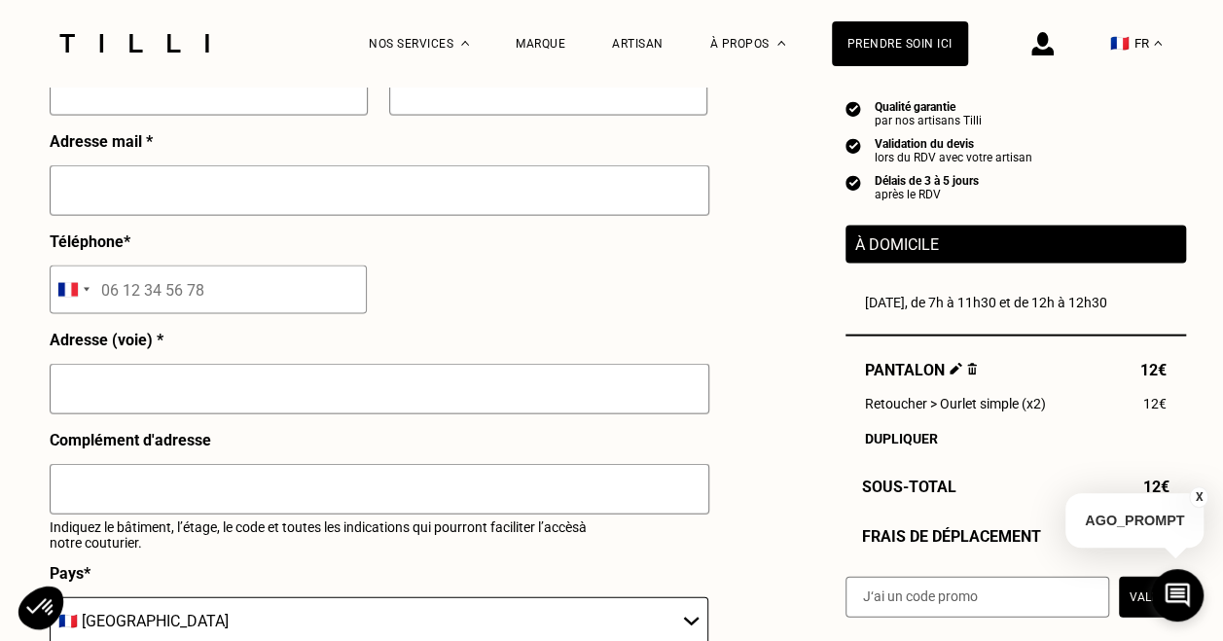
click at [347, 385] on input "text" at bounding box center [380, 389] width 660 height 51
type input "[STREET_ADDRESS][PERSON_NAME]"
type input "Amandine"
type input "Mugnier"
type input "[EMAIL_ADDRESS][DOMAIN_NAME]"
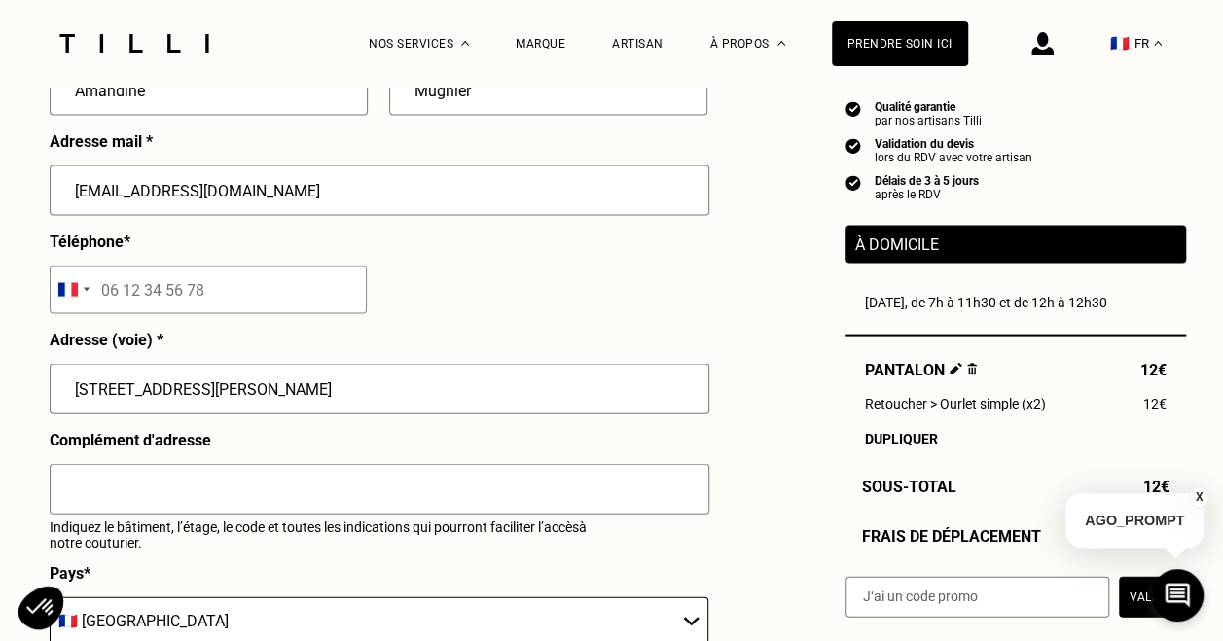
type input "103"
type input "[GEOGRAPHIC_DATA]"
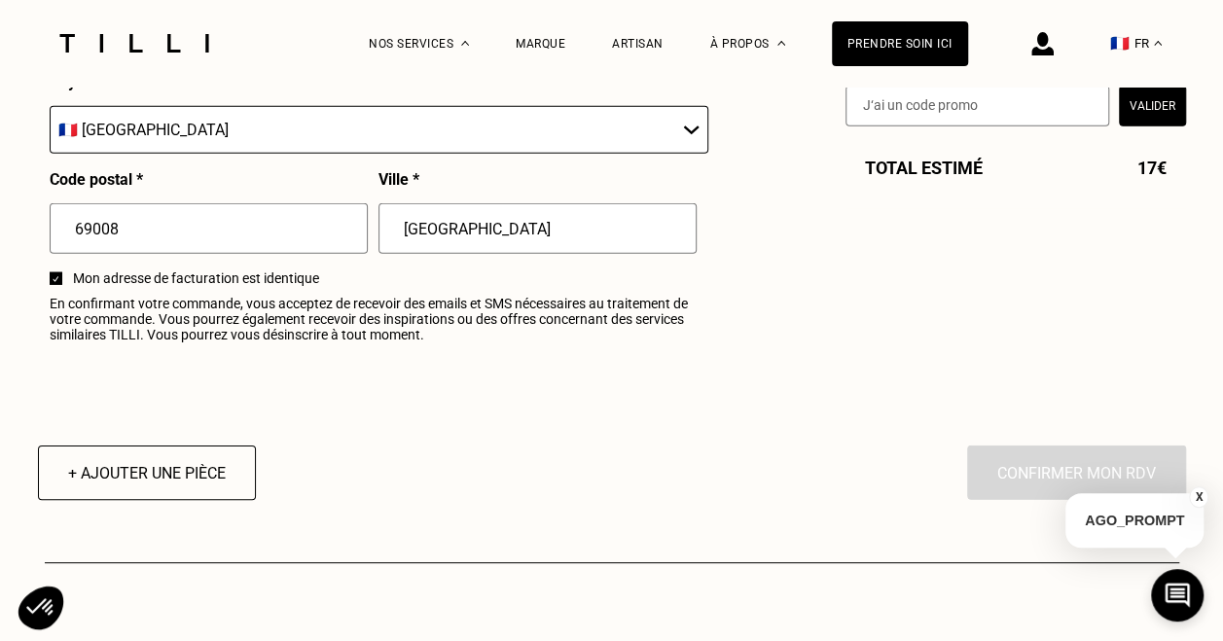
scroll to position [2388, 0]
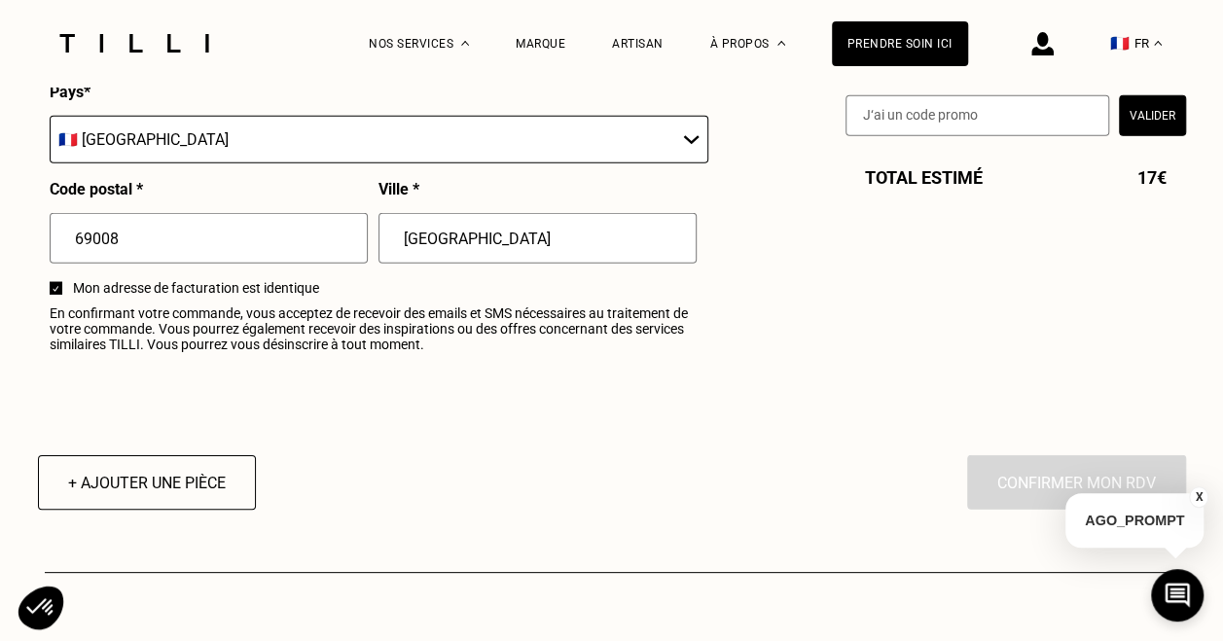
click at [485, 336] on span "En confirmant votre commande, vous acceptez de recevoir des emails et SMS néces…" at bounding box center [379, 329] width 658 height 47
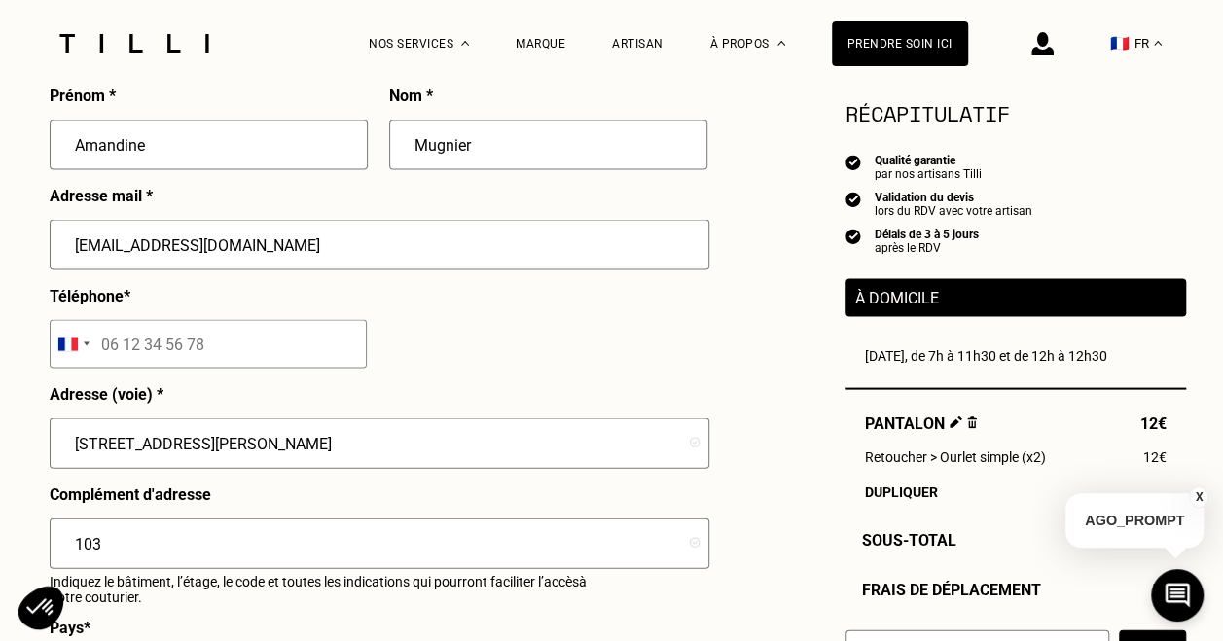
scroll to position [1807, 0]
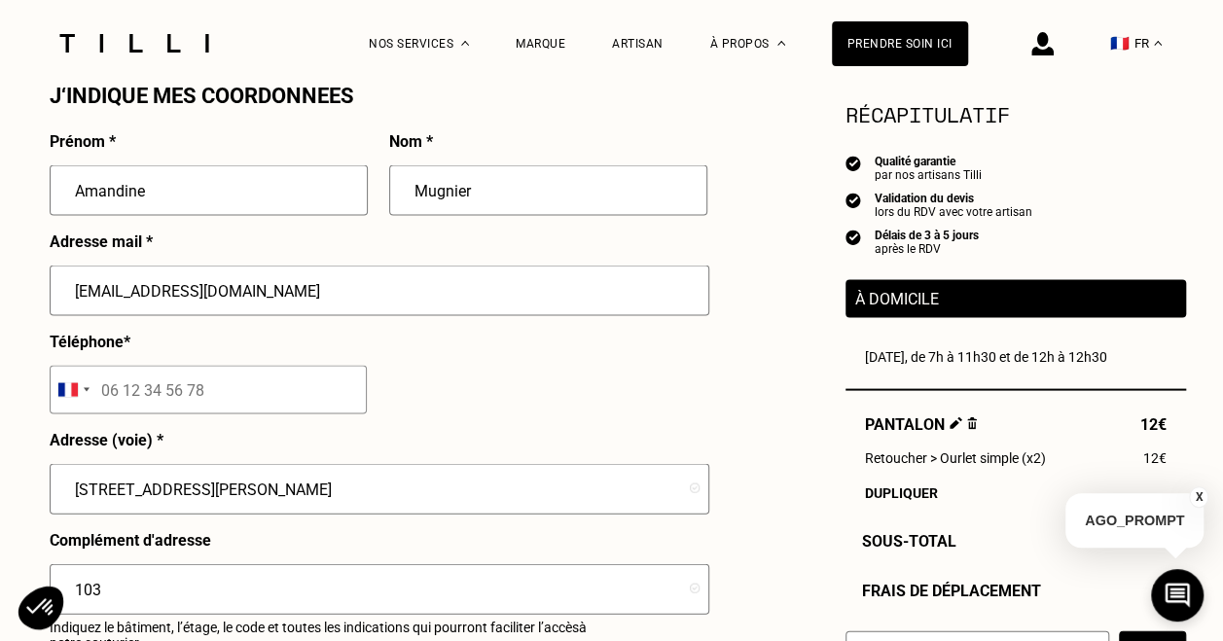
click at [235, 385] on input "tel" at bounding box center [208, 389] width 317 height 49
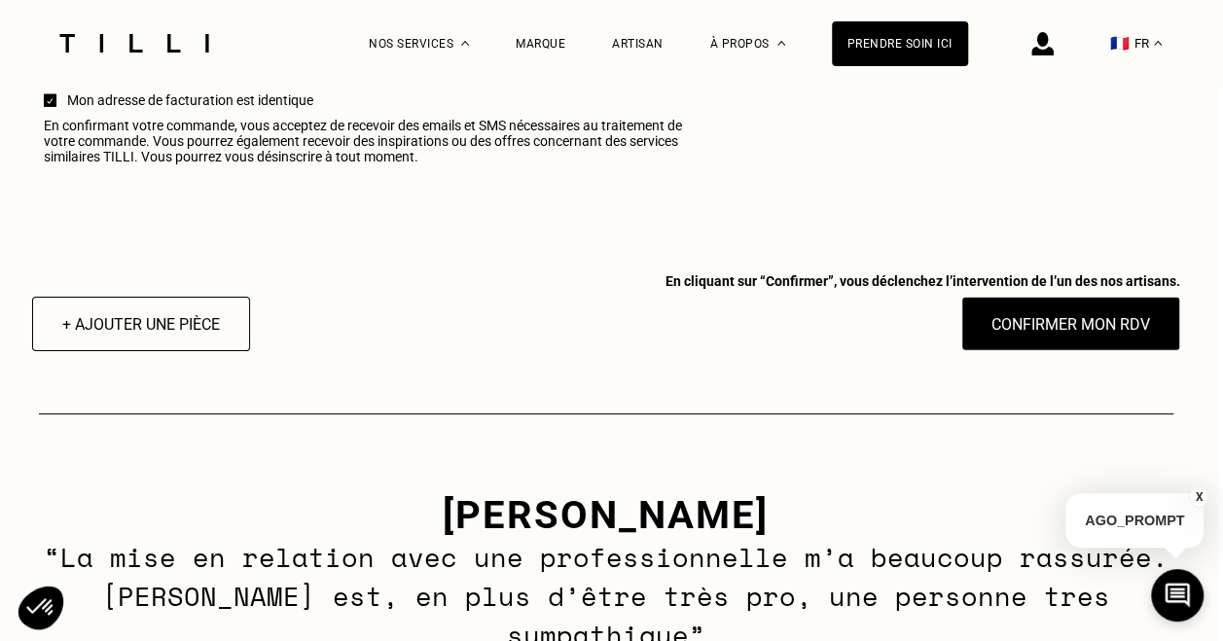
scroll to position [2575, 6]
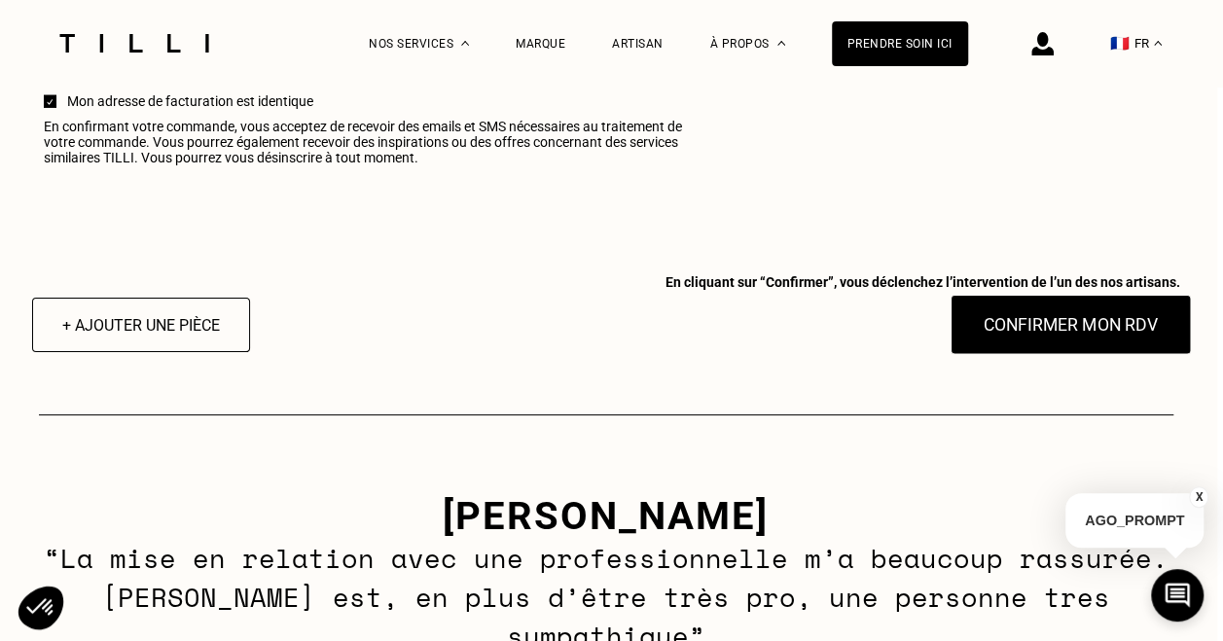
type input "06 38 77 92 17"
click at [1079, 350] on button "Confirmer mon RDV" at bounding box center [1070, 325] width 241 height 60
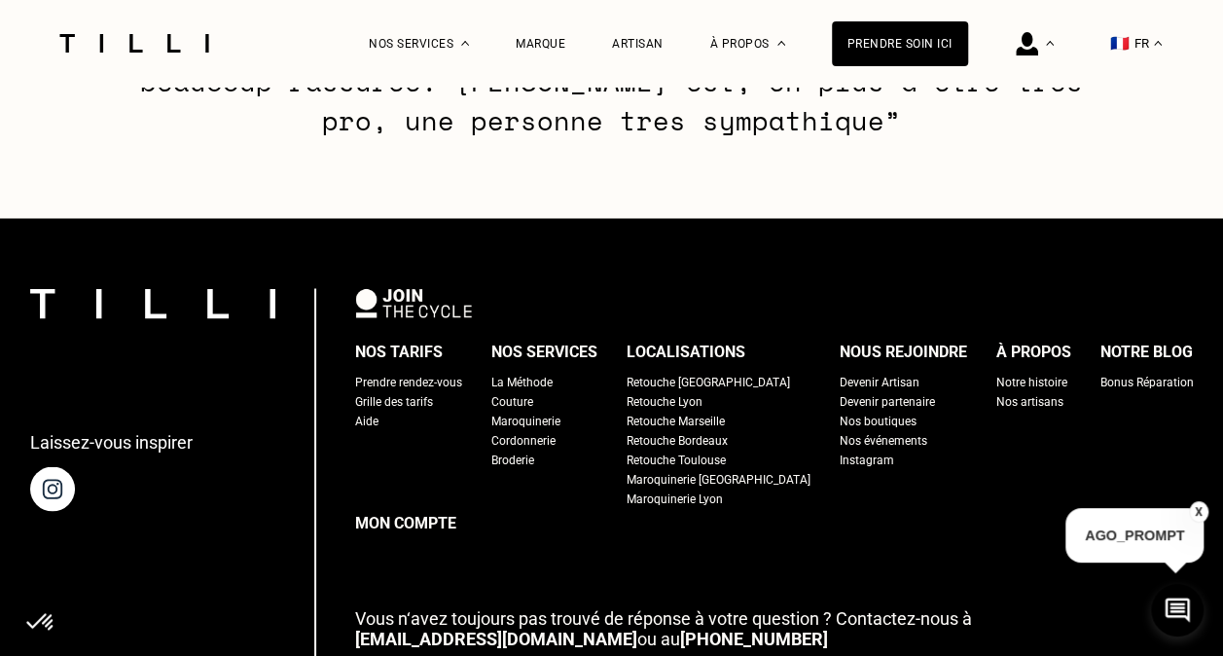
scroll to position [1779, 0]
